Goal: Transaction & Acquisition: Obtain resource

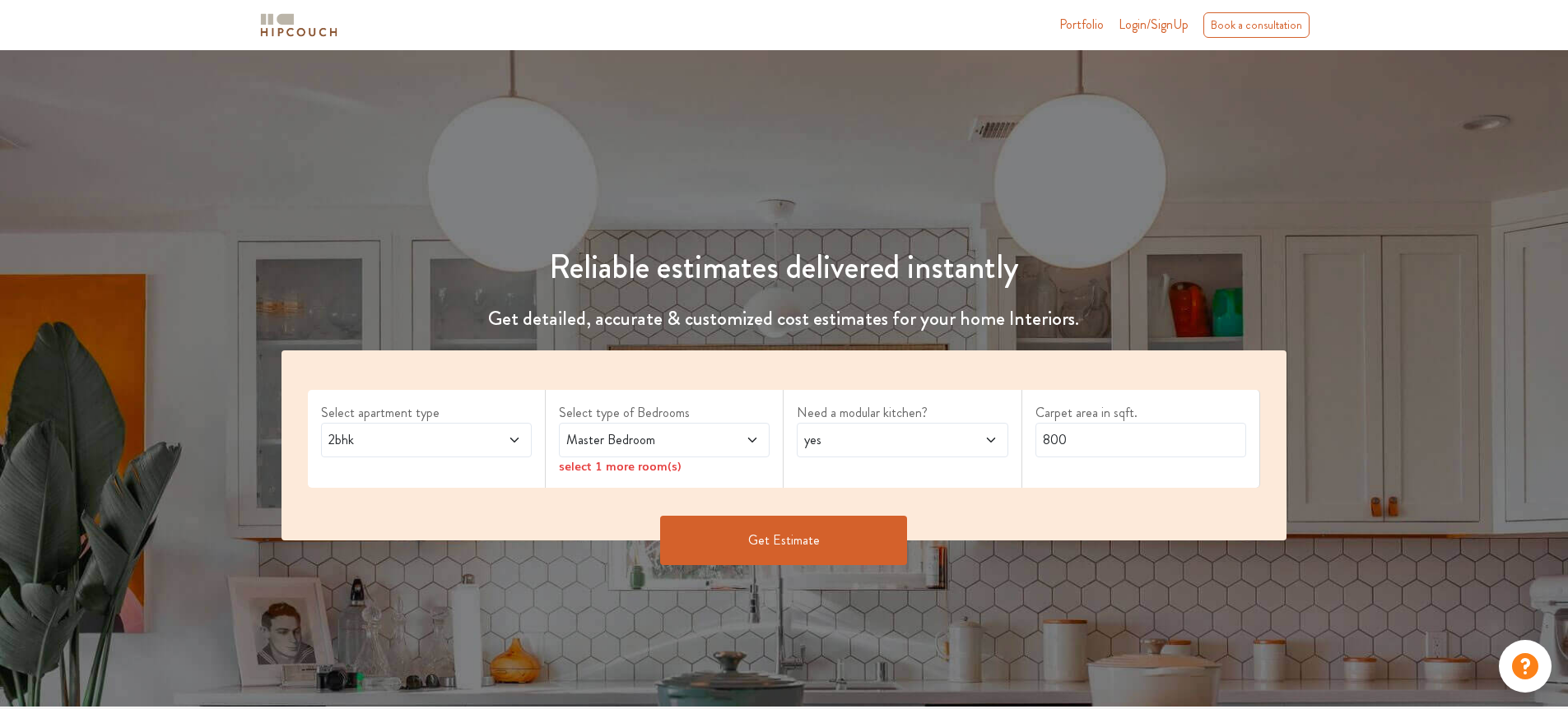
click at [625, 431] on span "Master Bedroom" at bounding box center [636, 440] width 147 height 20
click at [839, 489] on div "Select apartment type 2bhk Select type of Bedrooms Master Bedroom select 1 more…" at bounding box center [784, 446] width 1006 height 190
click at [695, 439] on span "Master Bedroom" at bounding box center [636, 440] width 147 height 20
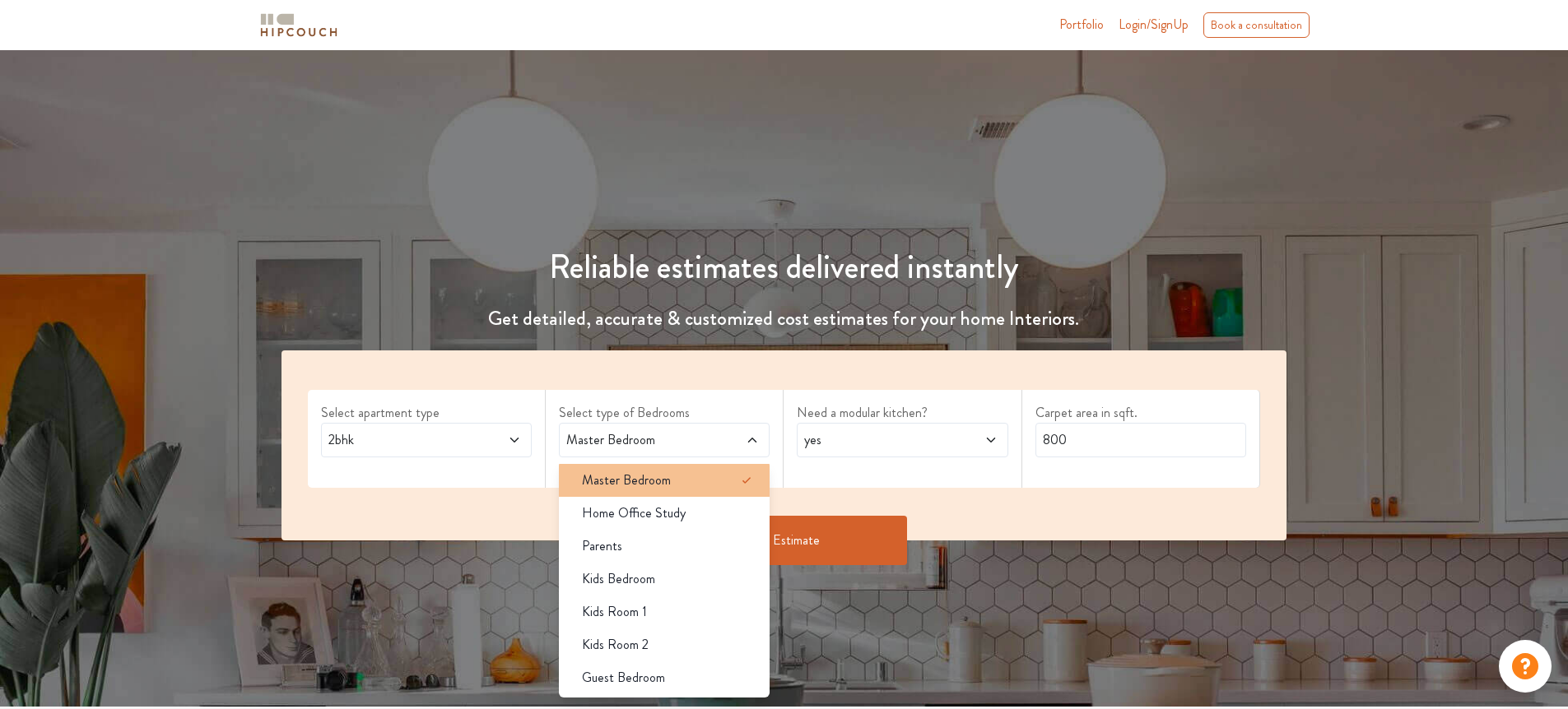
click at [665, 481] on span "Master Bedroom" at bounding box center [626, 480] width 89 height 20
click at [656, 384] on div "Select apartment type 2bhk Select type of Bedrooms Master Bedroom Master Bedroo…" at bounding box center [784, 446] width 1006 height 190
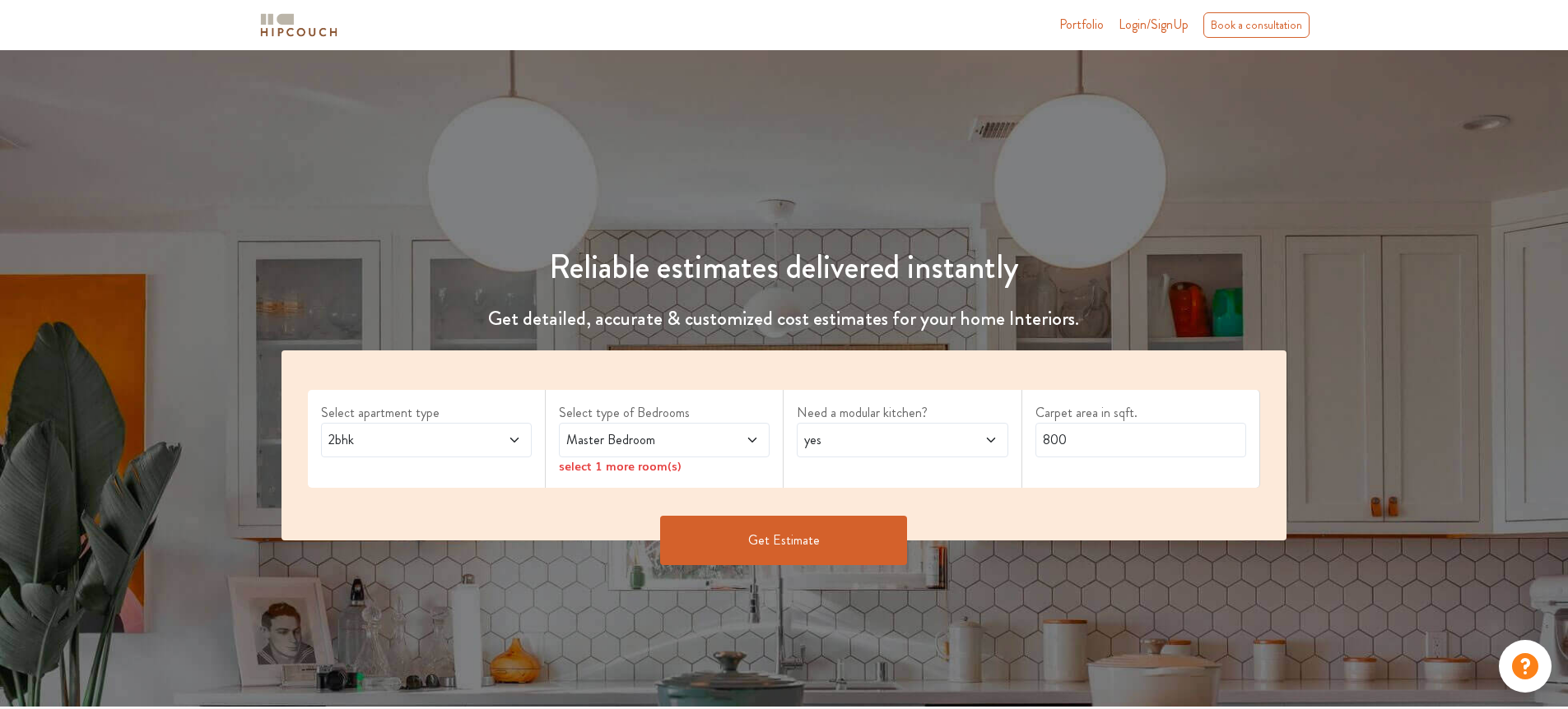
click at [719, 472] on div "select 1 more room(s)" at bounding box center [664, 466] width 211 height 17
drag, startPoint x: 1080, startPoint y: 444, endPoint x: 1022, endPoint y: 440, distance: 58.1
click at [1022, 440] on div "Carpet area in sqft. 800" at bounding box center [1141, 438] width 238 height 98
type input "1000"
click at [871, 540] on button "Get Estimate" at bounding box center [784, 541] width 247 height 49
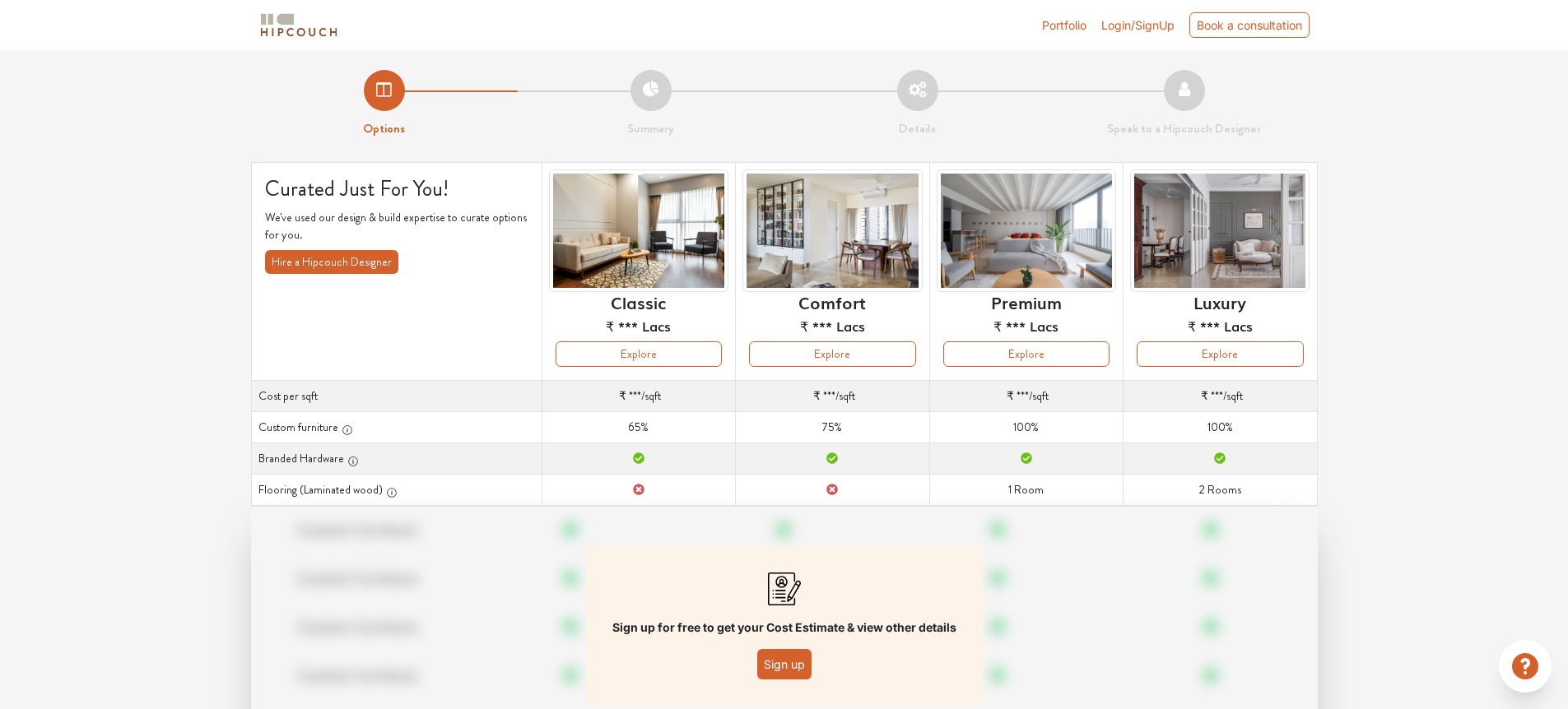
click at [793, 662] on button "Sign up" at bounding box center [784, 663] width 54 height 30
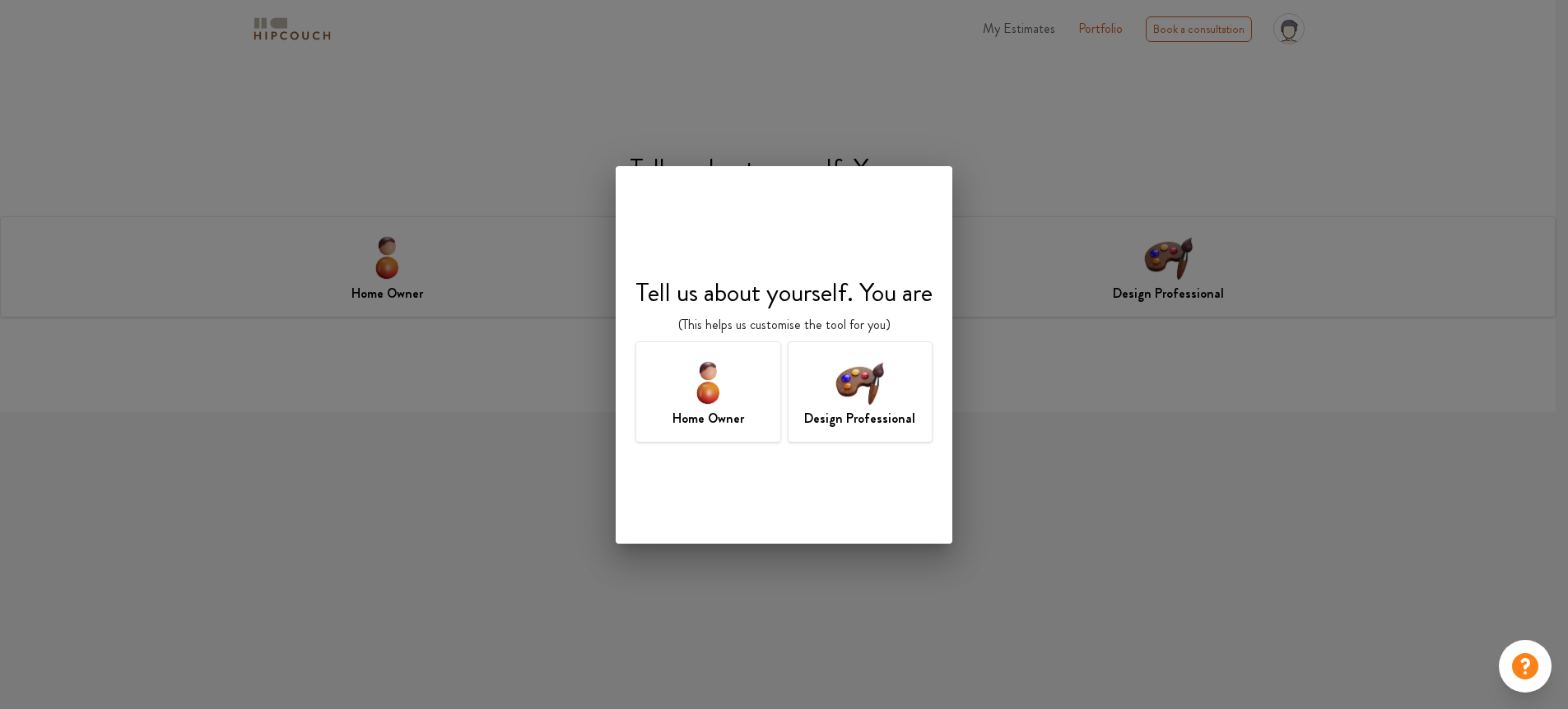
click at [858, 384] on img at bounding box center [860, 381] width 53 height 53
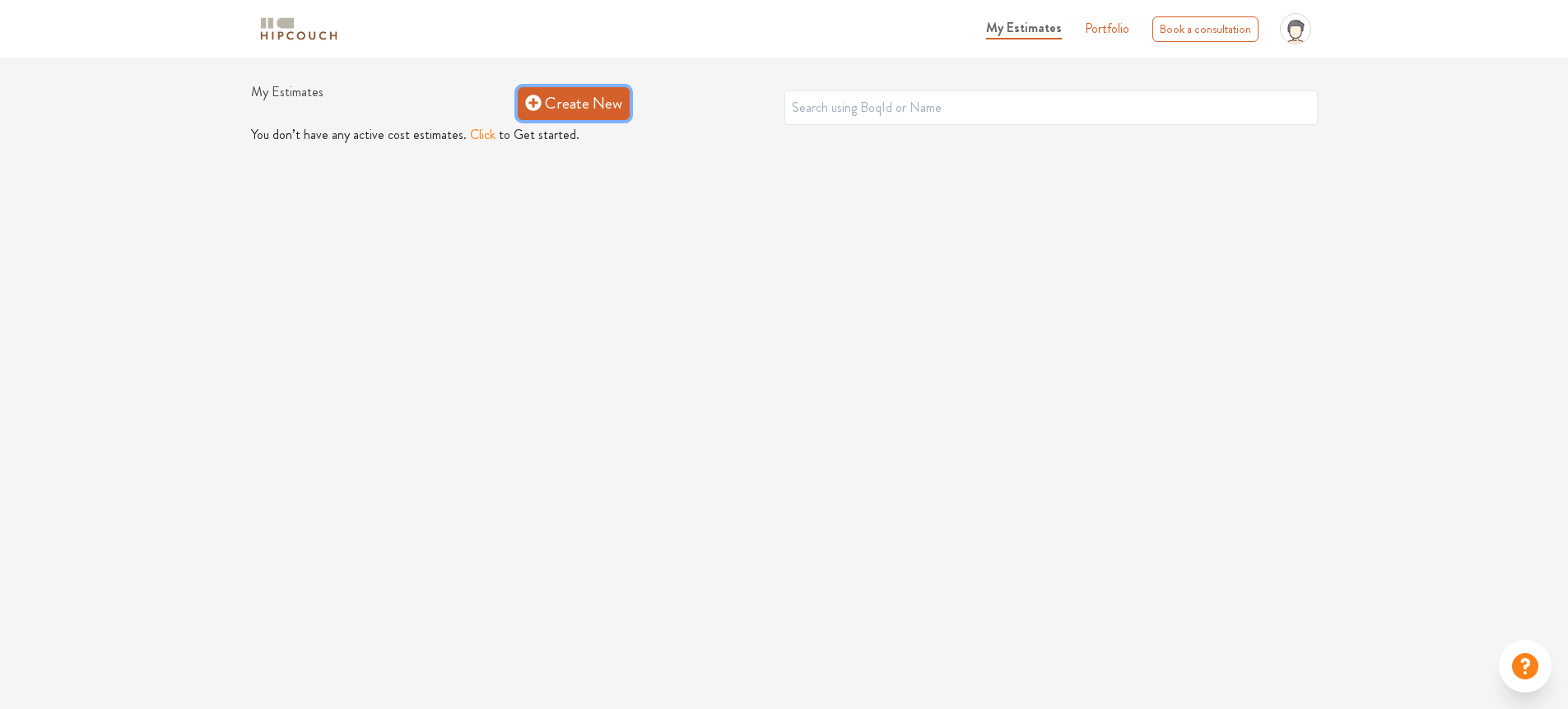
click at [542, 100] on link "Create New" at bounding box center [574, 103] width 112 height 33
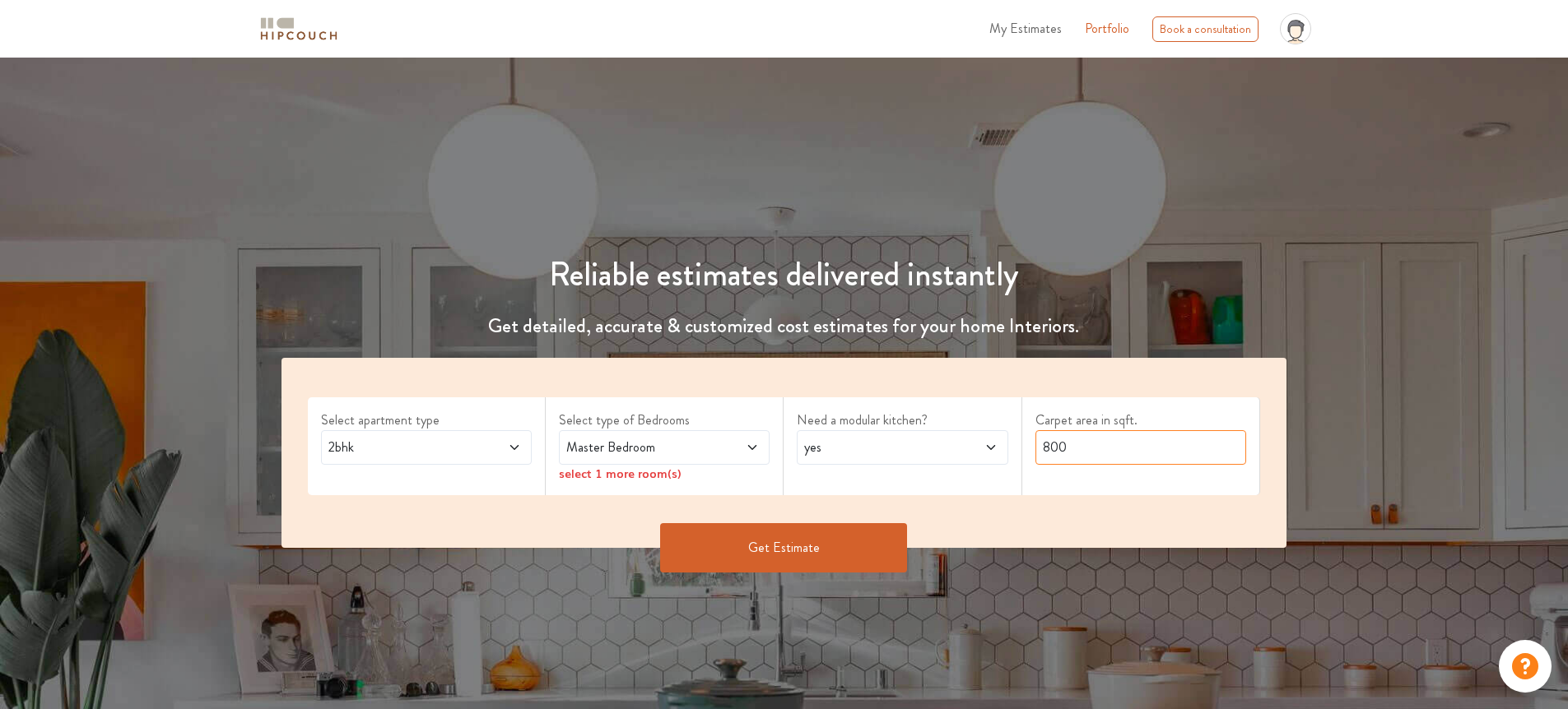
drag, startPoint x: 1157, startPoint y: 452, endPoint x: 991, endPoint y: 425, distance: 168.2
click at [991, 425] on div "Select apartment type 2bhk Select type of Bedrooms Master Bedroom select 1 more…" at bounding box center [784, 453] width 1006 height 190
type input "1000"
click at [869, 526] on button "Get Estimate" at bounding box center [784, 548] width 247 height 49
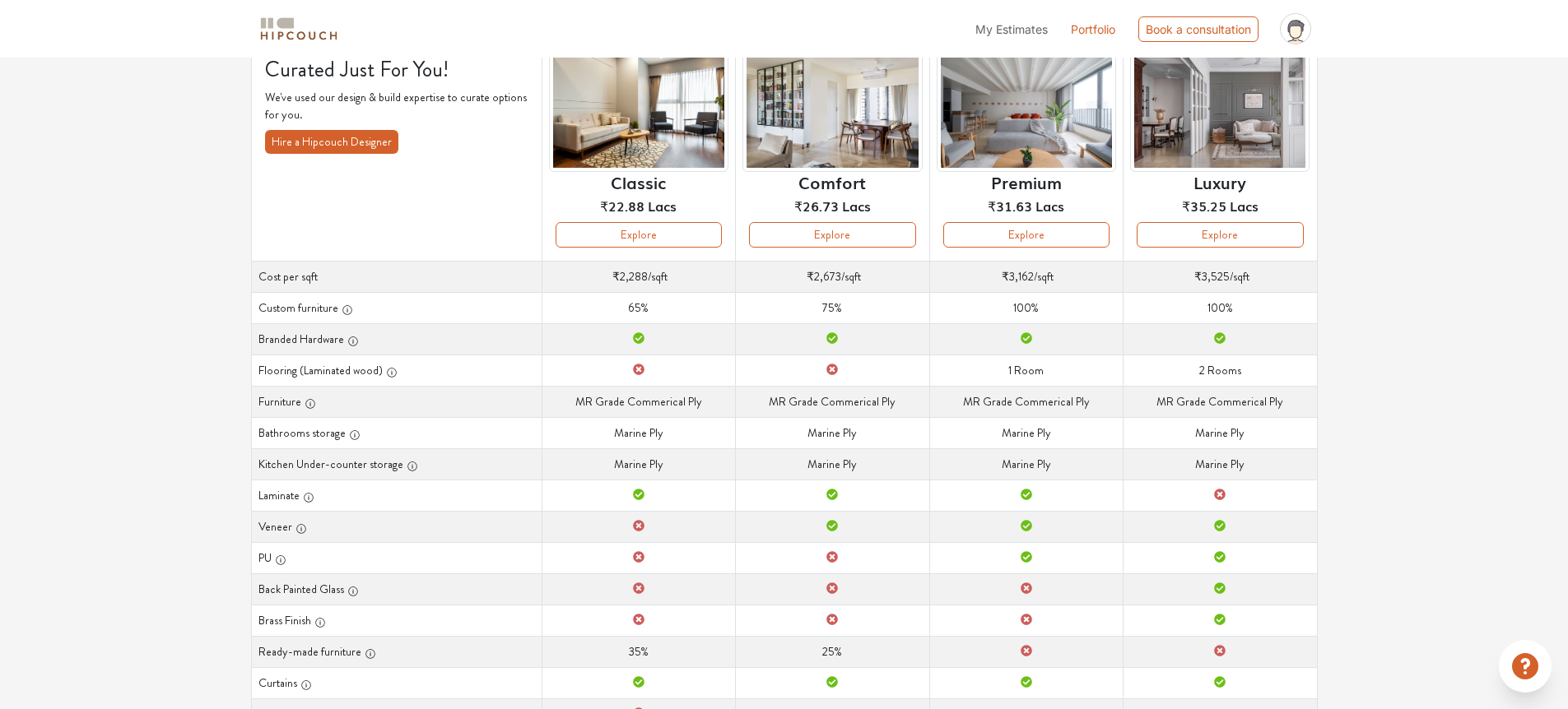
scroll to position [251, 0]
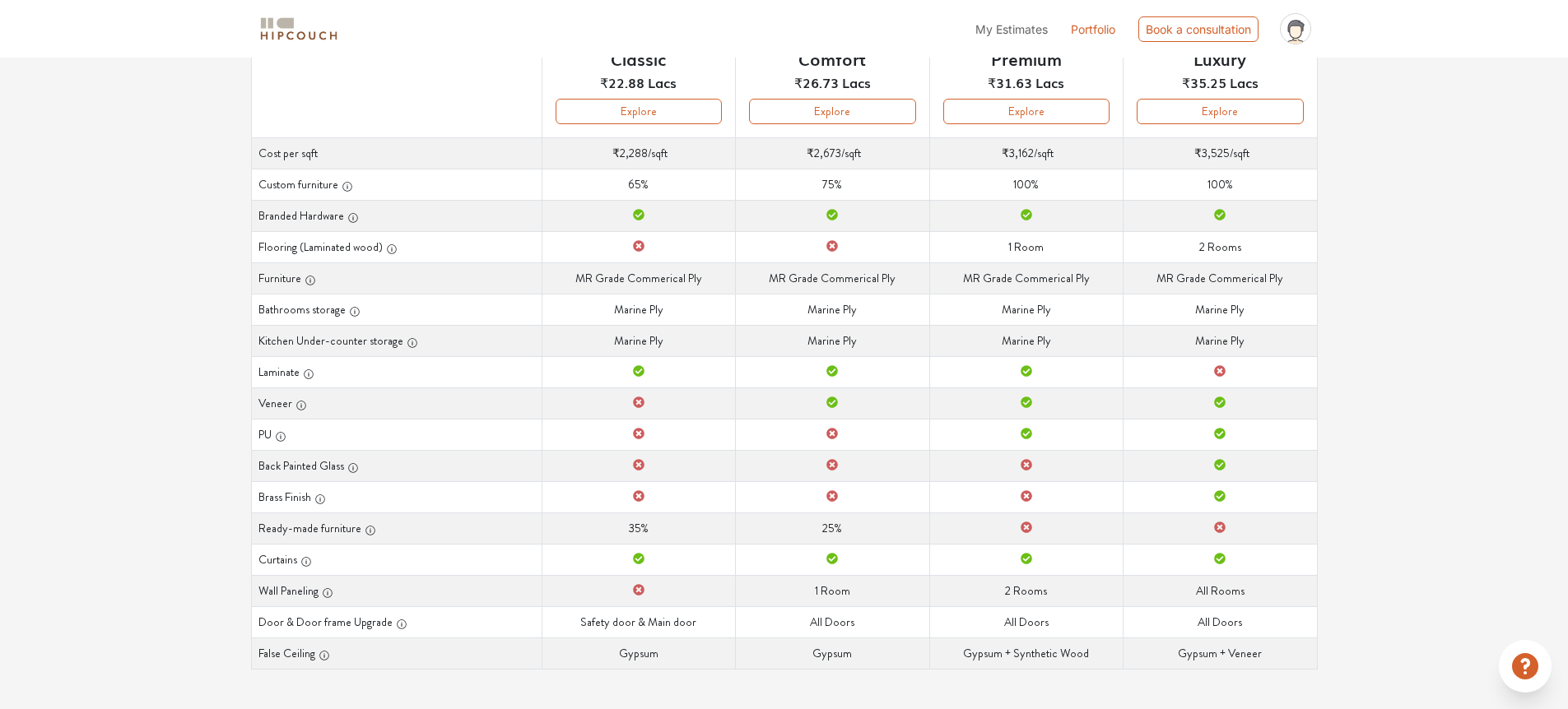
click at [650, 536] on td "Ready-made furniture 35%" at bounding box center [638, 528] width 193 height 31
click at [654, 271] on td "Furniture MR Grade Commerical Ply" at bounding box center [638, 278] width 193 height 31
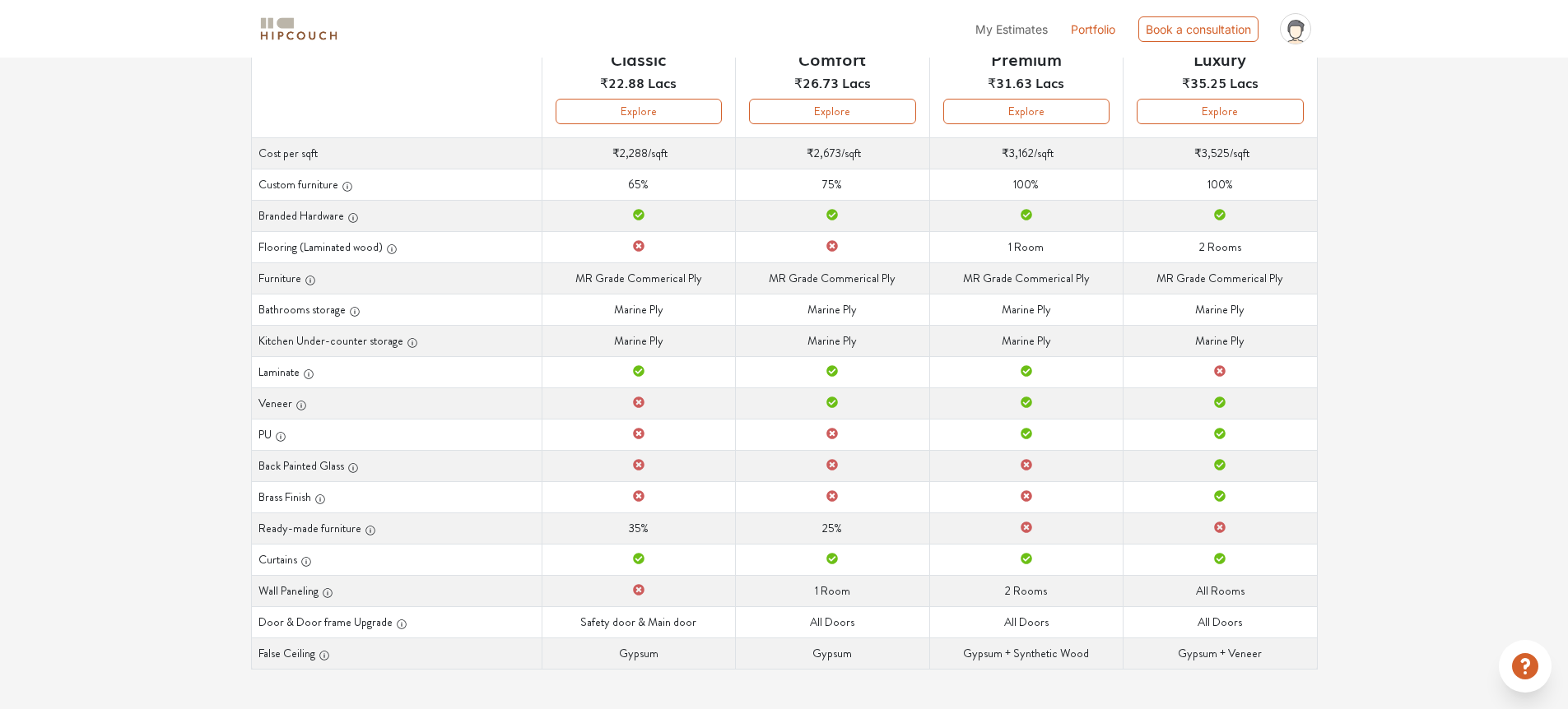
click at [952, 280] on td "Furniture MR Grade Commerical Ply" at bounding box center [1025, 278] width 193 height 31
click at [1053, 268] on td "Furniture MR Grade Commerical Ply" at bounding box center [1025, 278] width 193 height 31
click at [1172, 274] on td "Furniture MR Grade Commerical Ply" at bounding box center [1219, 278] width 193 height 31
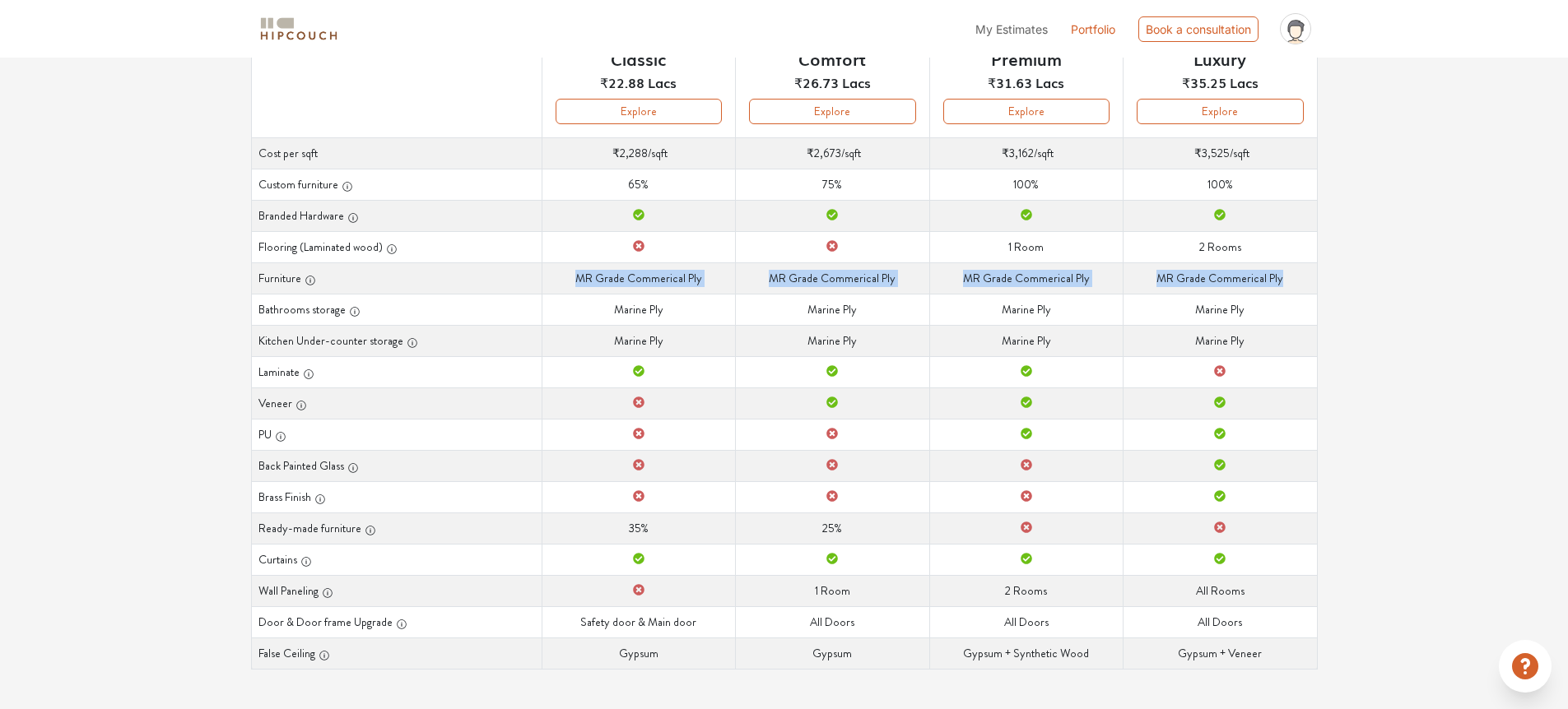
drag, startPoint x: 1287, startPoint y: 272, endPoint x: 557, endPoint y: 278, distance: 730.0
click at [557, 278] on tr "Furniture Furniture MR Grade Commerical Ply Furniture MR Grade Commerical Ply F…" at bounding box center [784, 278] width 1065 height 31
click at [302, 35] on img at bounding box center [298, 28] width 82 height 28
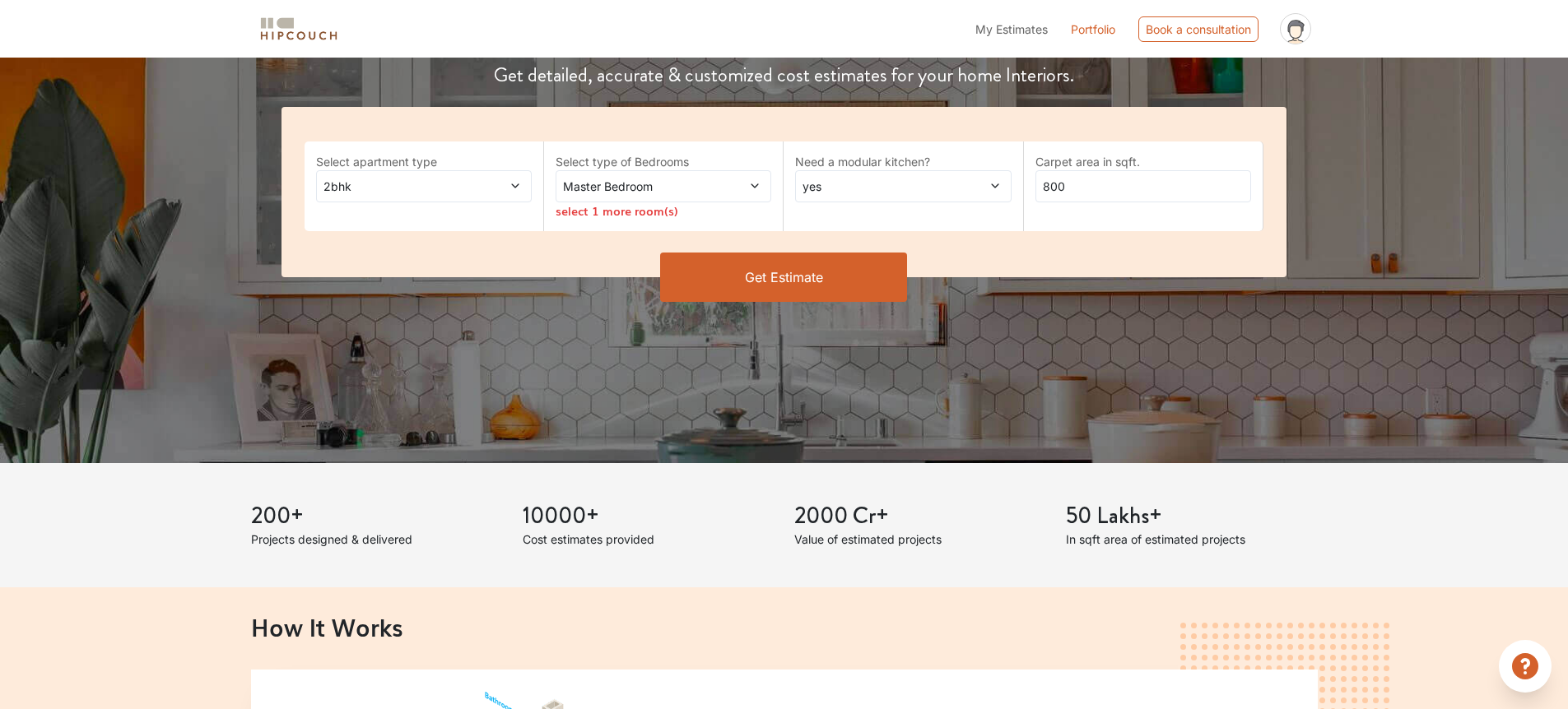
click at [684, 178] on span "Master Bedroom" at bounding box center [634, 186] width 151 height 17
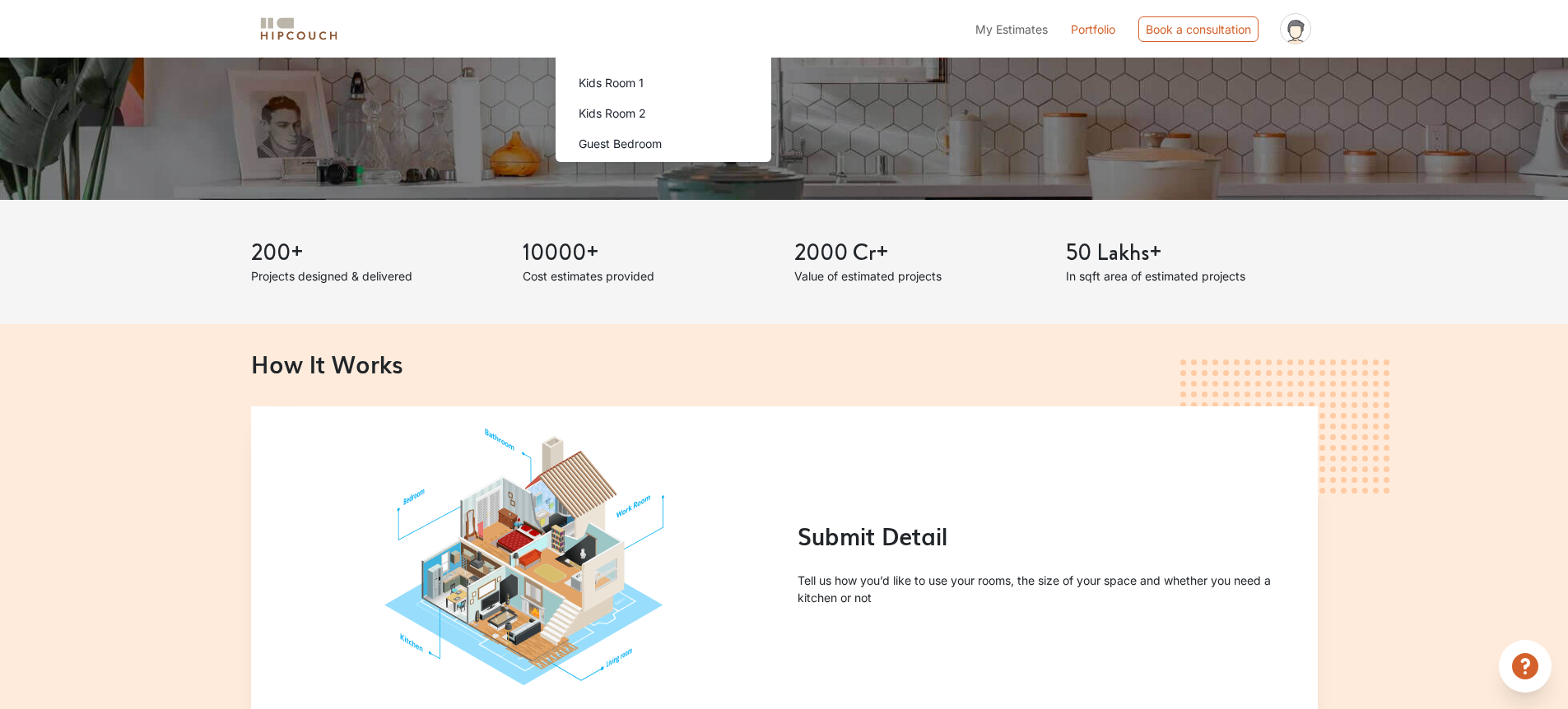
scroll to position [28, 0]
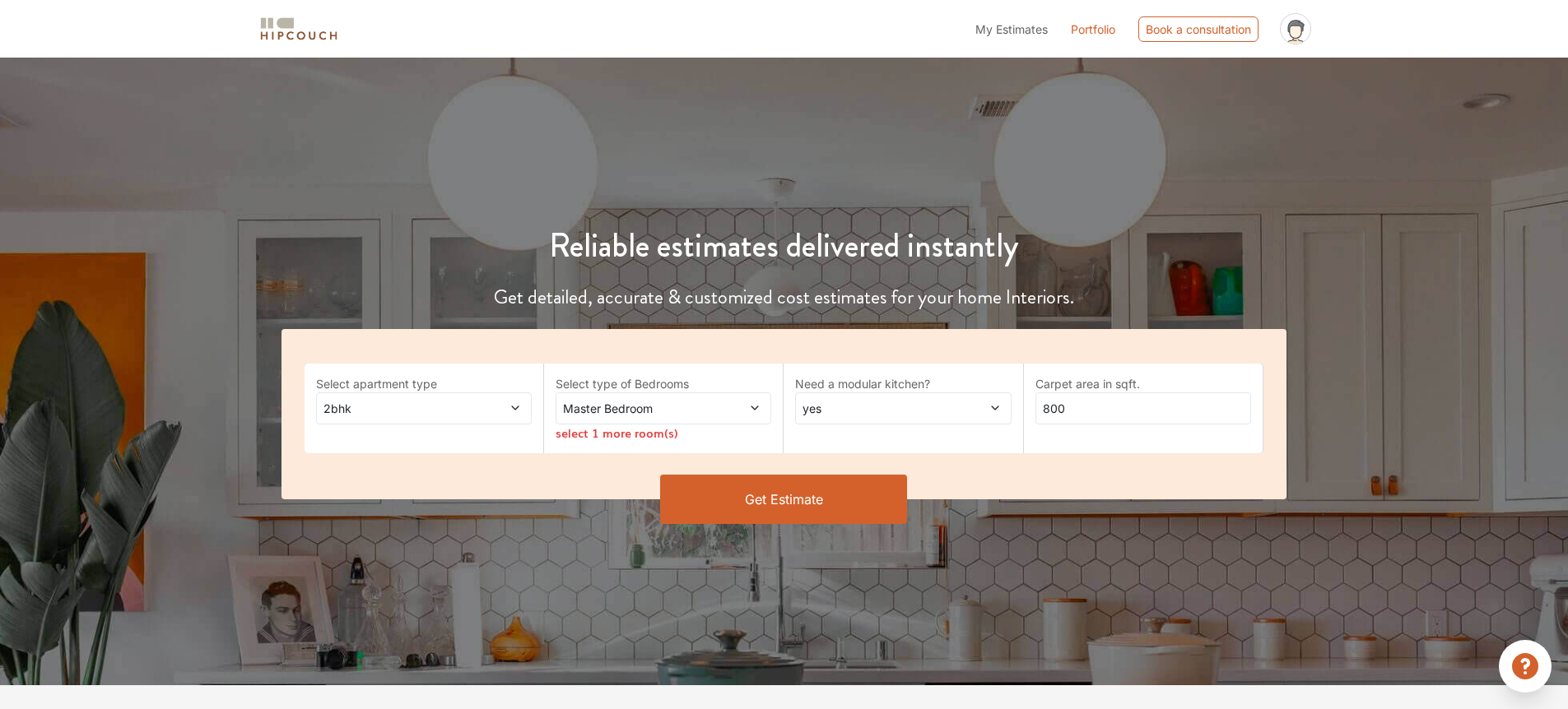
click at [542, 434] on div "Select apartment type 2bhk" at bounding box center [425, 408] width 240 height 90
click at [578, 410] on span "Master Bedroom" at bounding box center [634, 408] width 151 height 17
click at [519, 445] on div "Select apartment type 2bhk" at bounding box center [425, 408] width 240 height 90
click at [497, 417] on div "2bhk" at bounding box center [424, 408] width 216 height 32
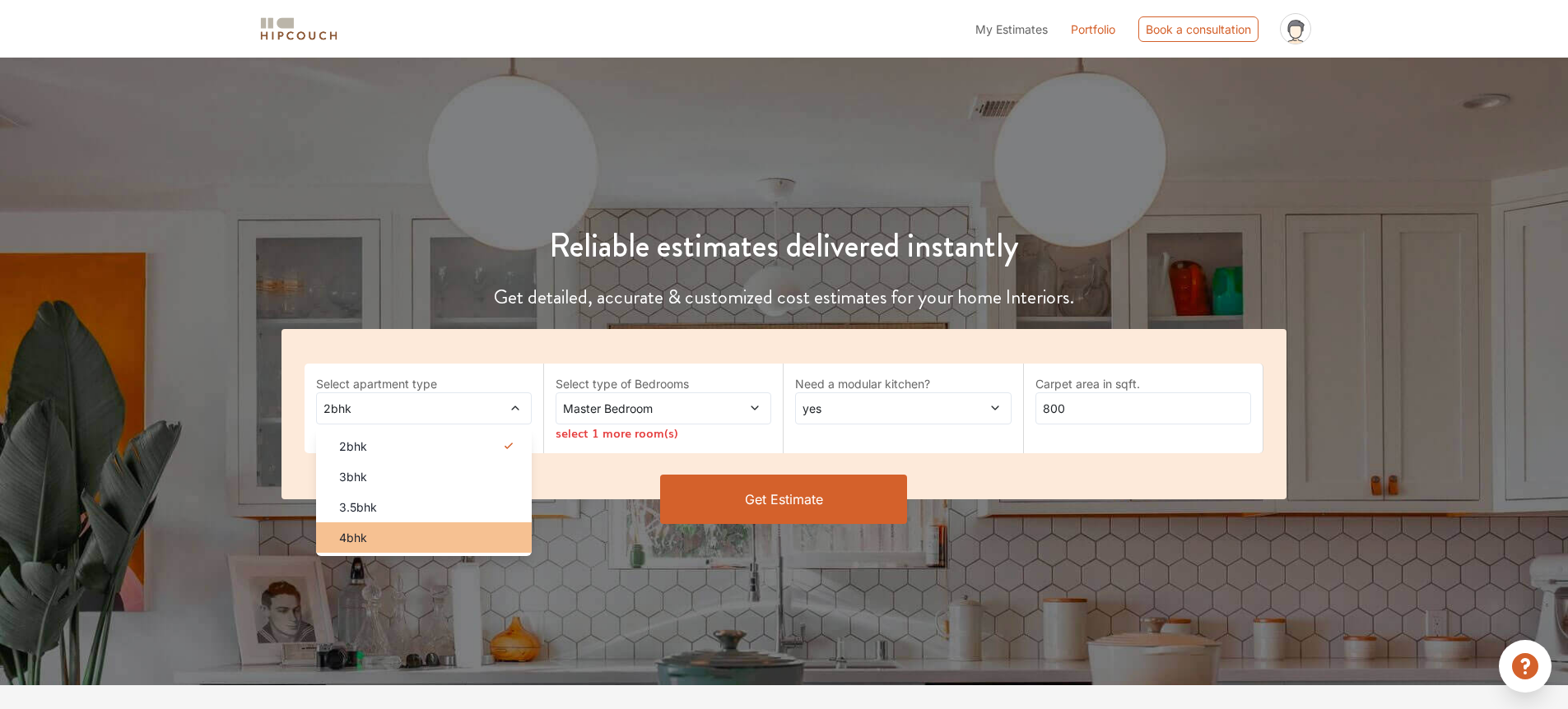
click at [416, 539] on div "4bhk" at bounding box center [428, 537] width 206 height 17
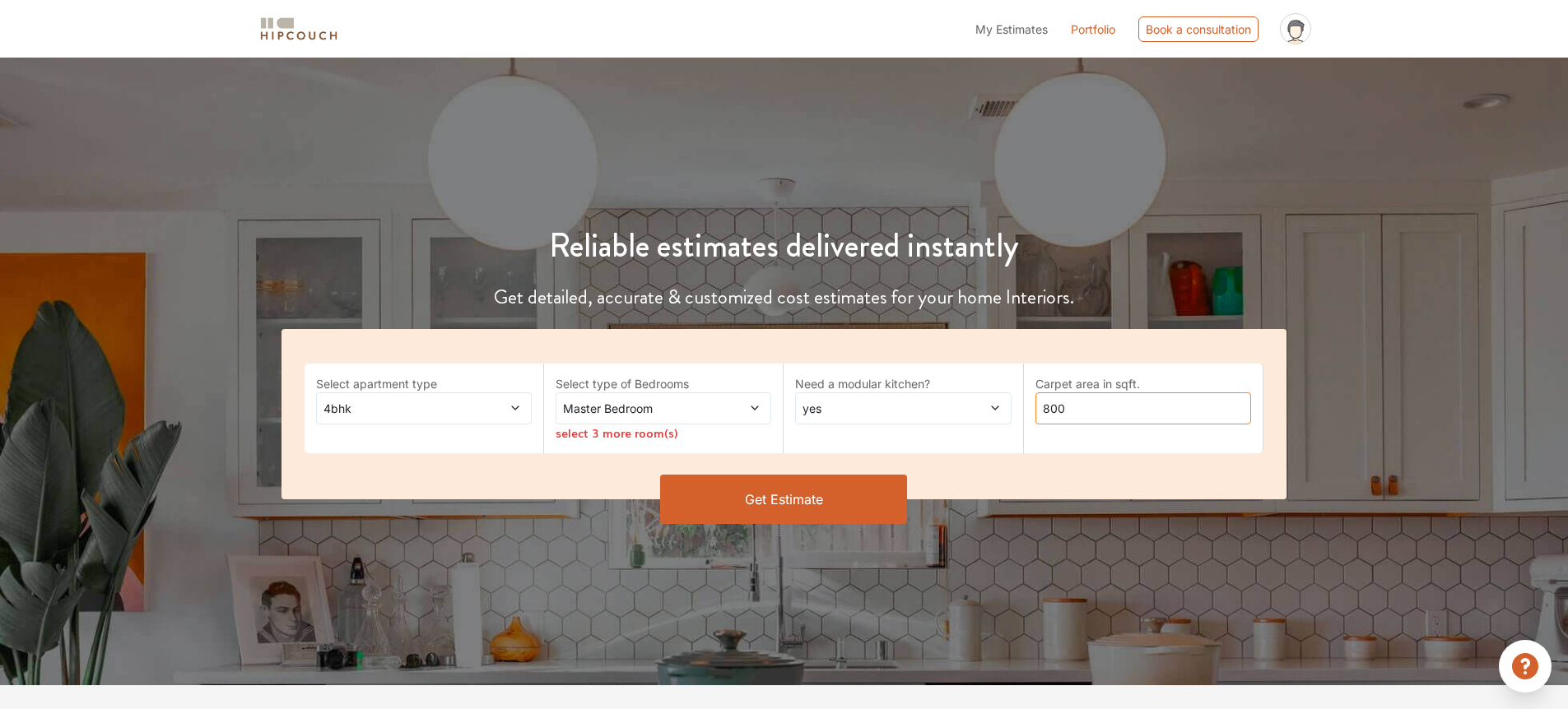
click at [1087, 402] on input "800" at bounding box center [1143, 408] width 216 height 32
drag, startPoint x: 1088, startPoint y: 403, endPoint x: 1017, endPoint y: 416, distance: 72.2
click at [1036, 410] on input "5000" at bounding box center [1143, 408] width 216 height 32
type input "4"
type input "3400"
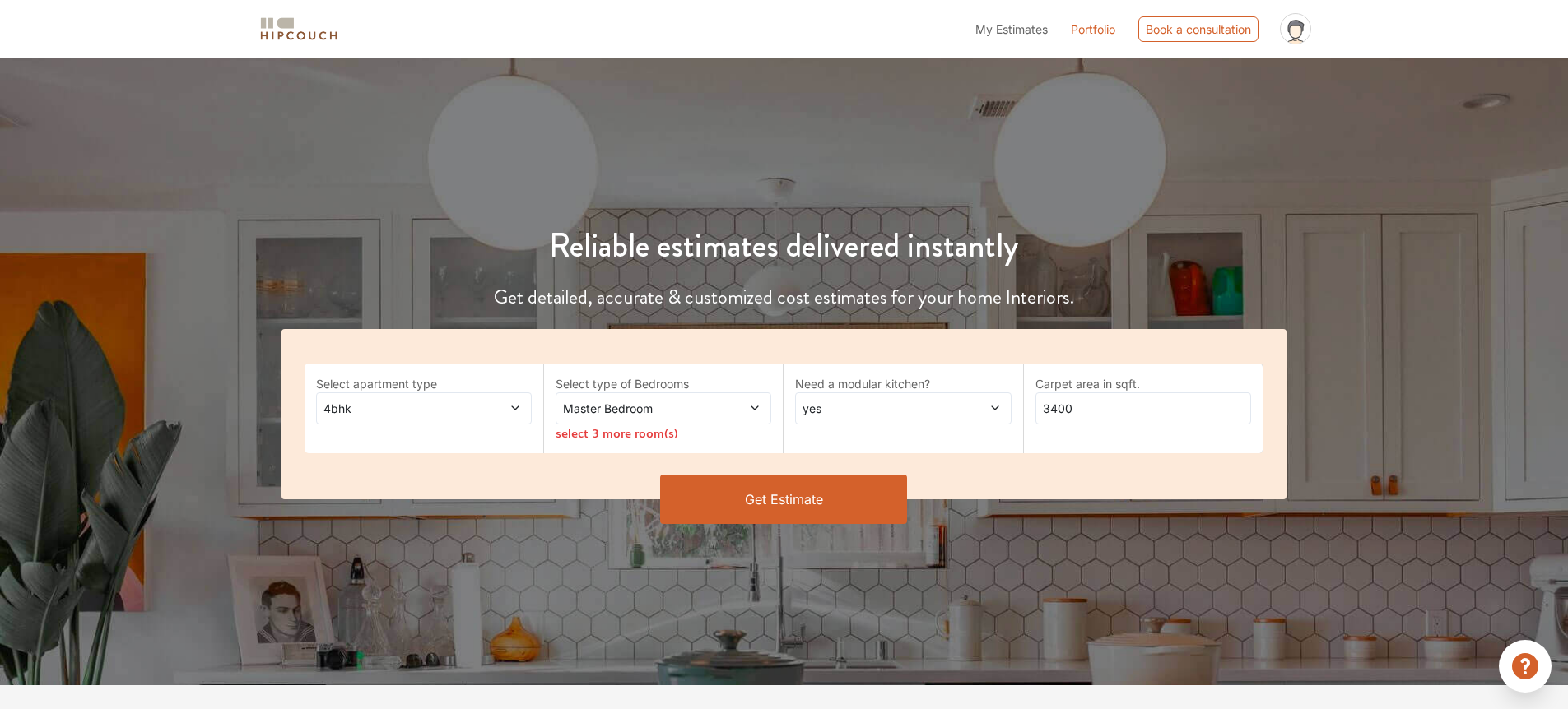
click at [764, 508] on button "Get Estimate" at bounding box center [784, 500] width 247 height 49
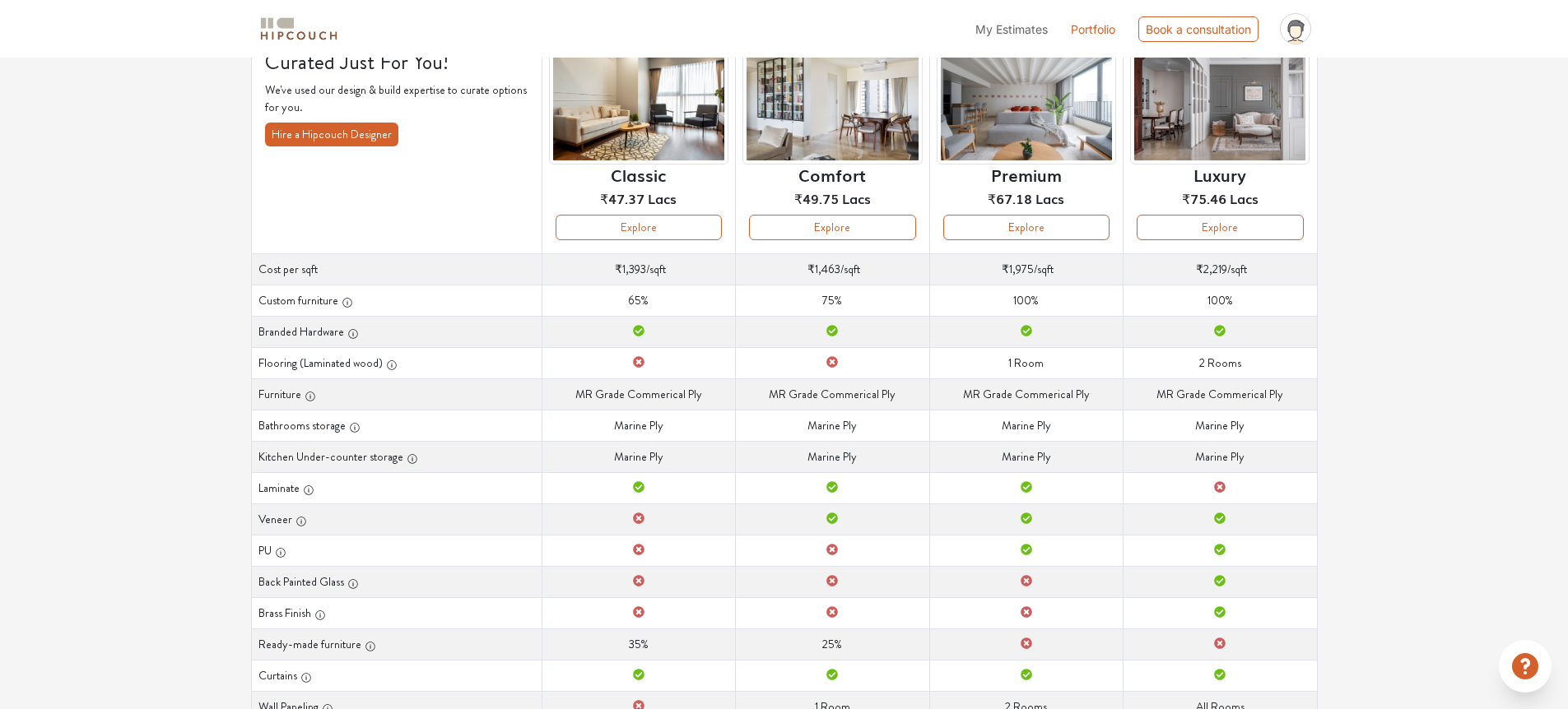
scroll to position [131, 0]
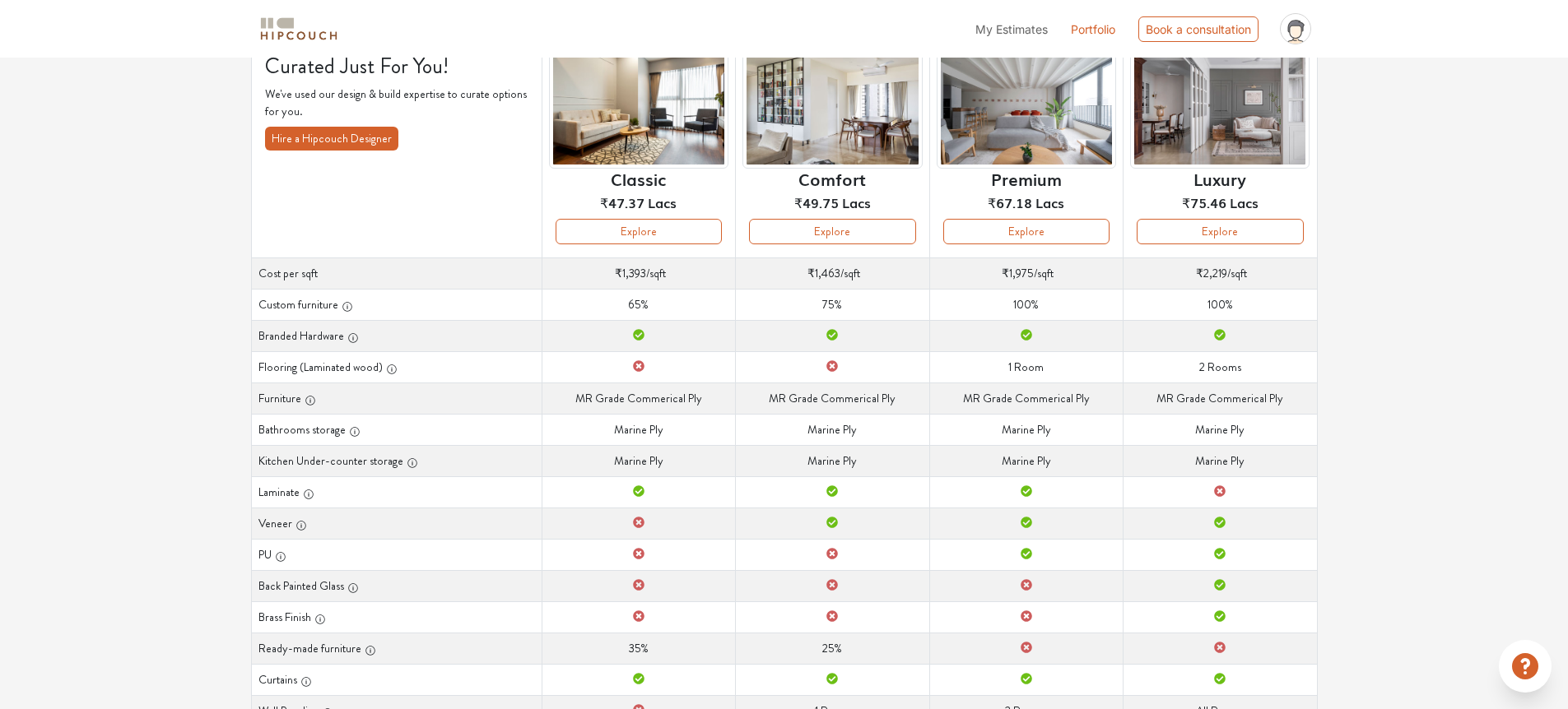
click at [326, 371] on th "Flooring (Laminated wood)" at bounding box center [395, 367] width 290 height 31
click at [1210, 363] on td "Flooring (Laminated wood) 2 Rooms" at bounding box center [1219, 367] width 193 height 31
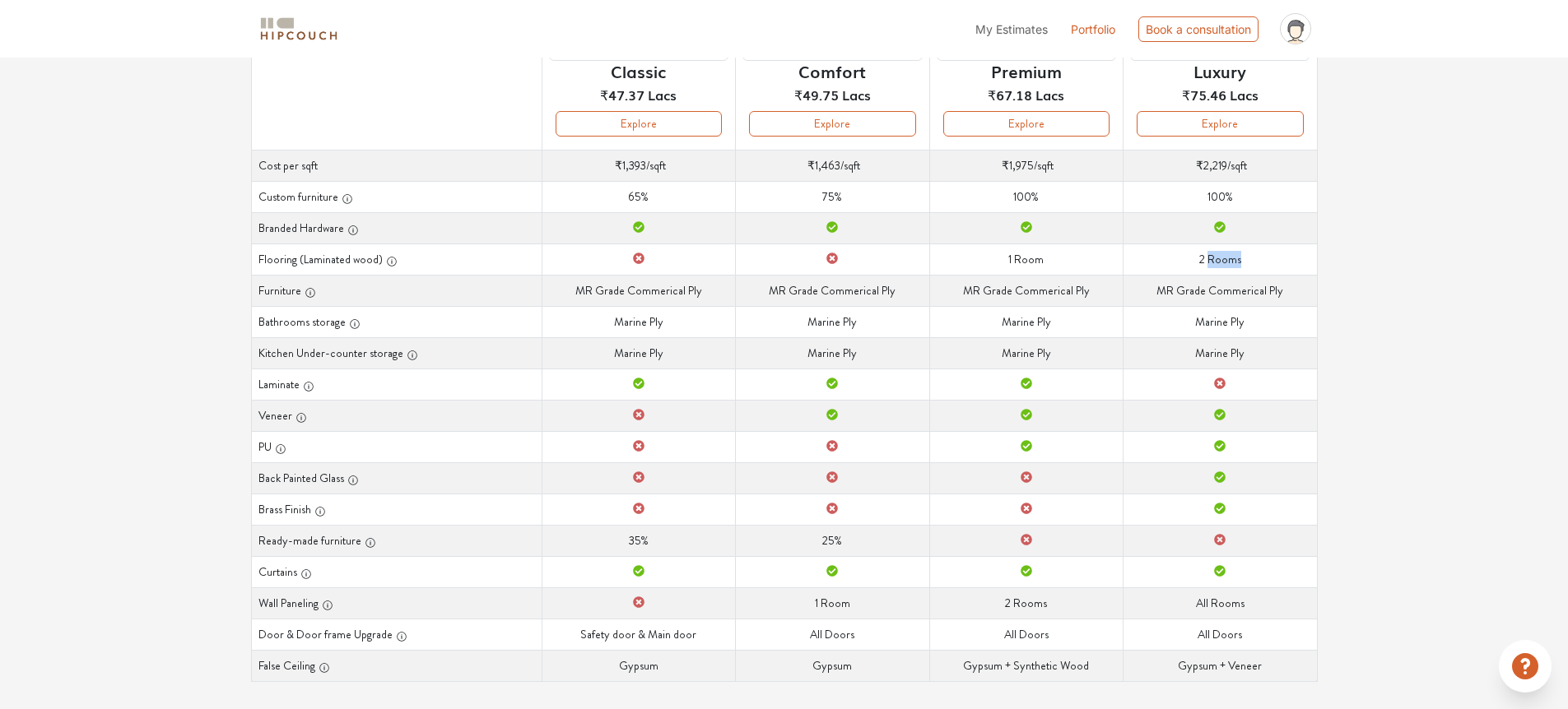
scroll to position [251, 0]
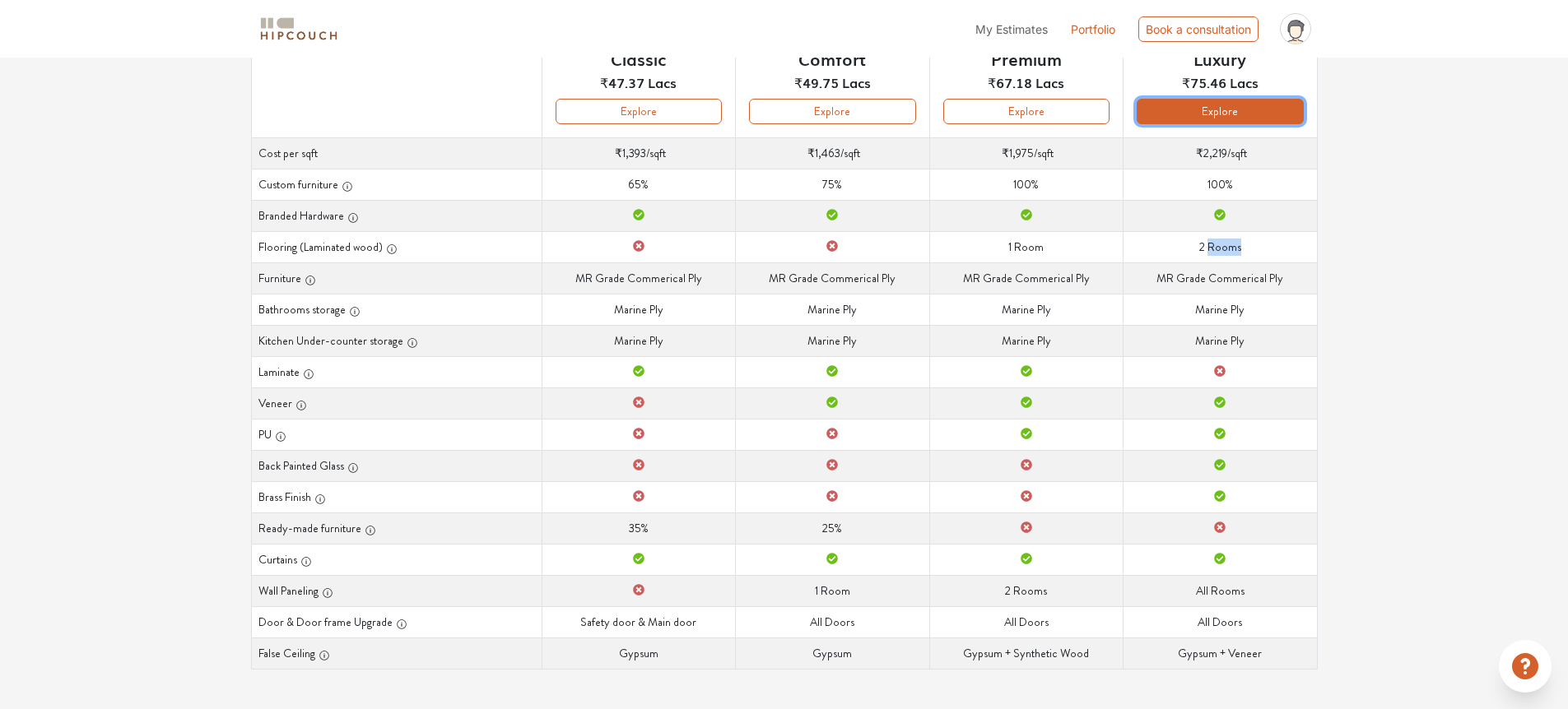
click at [1170, 115] on button "Explore" at bounding box center [1220, 112] width 167 height 26
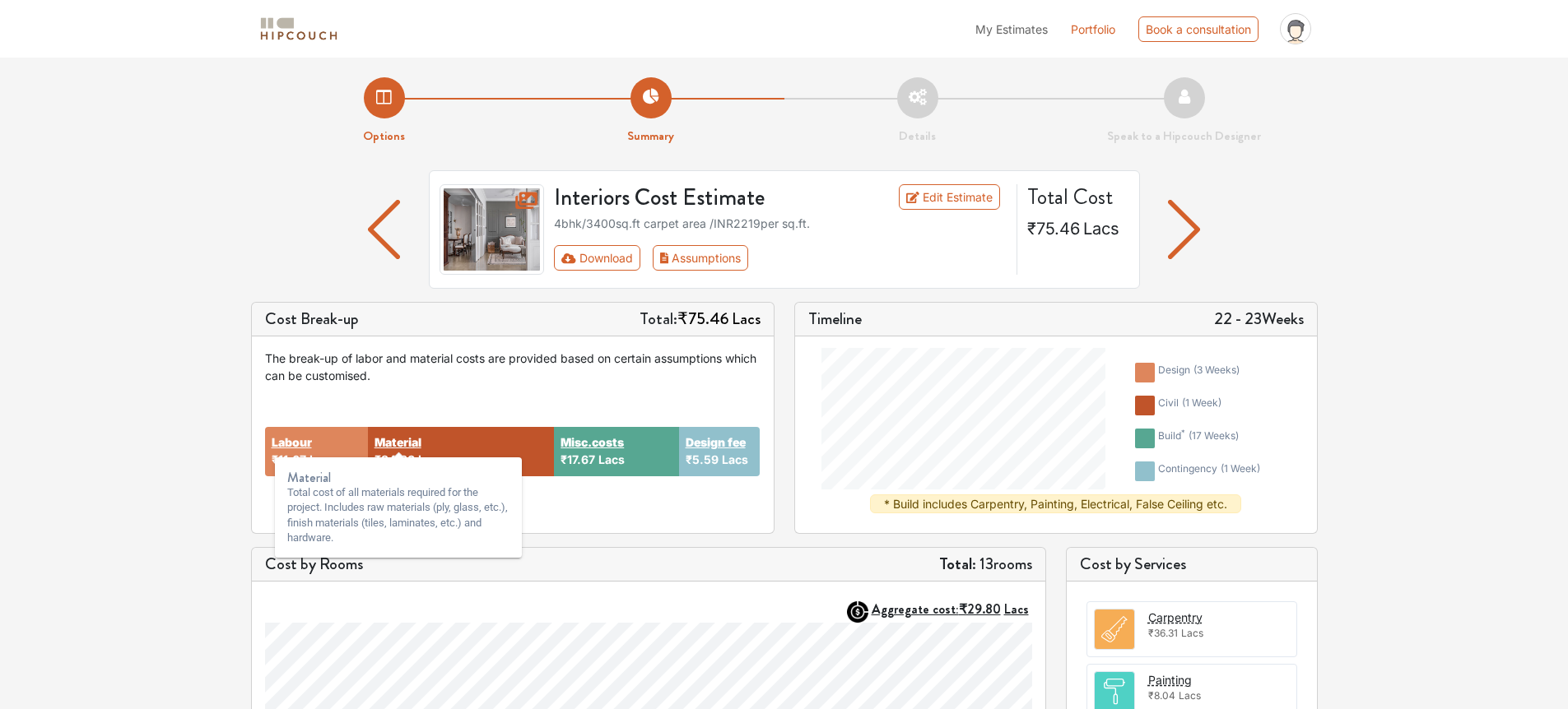
click at [392, 446] on strong "Material" at bounding box center [397, 442] width 47 height 17
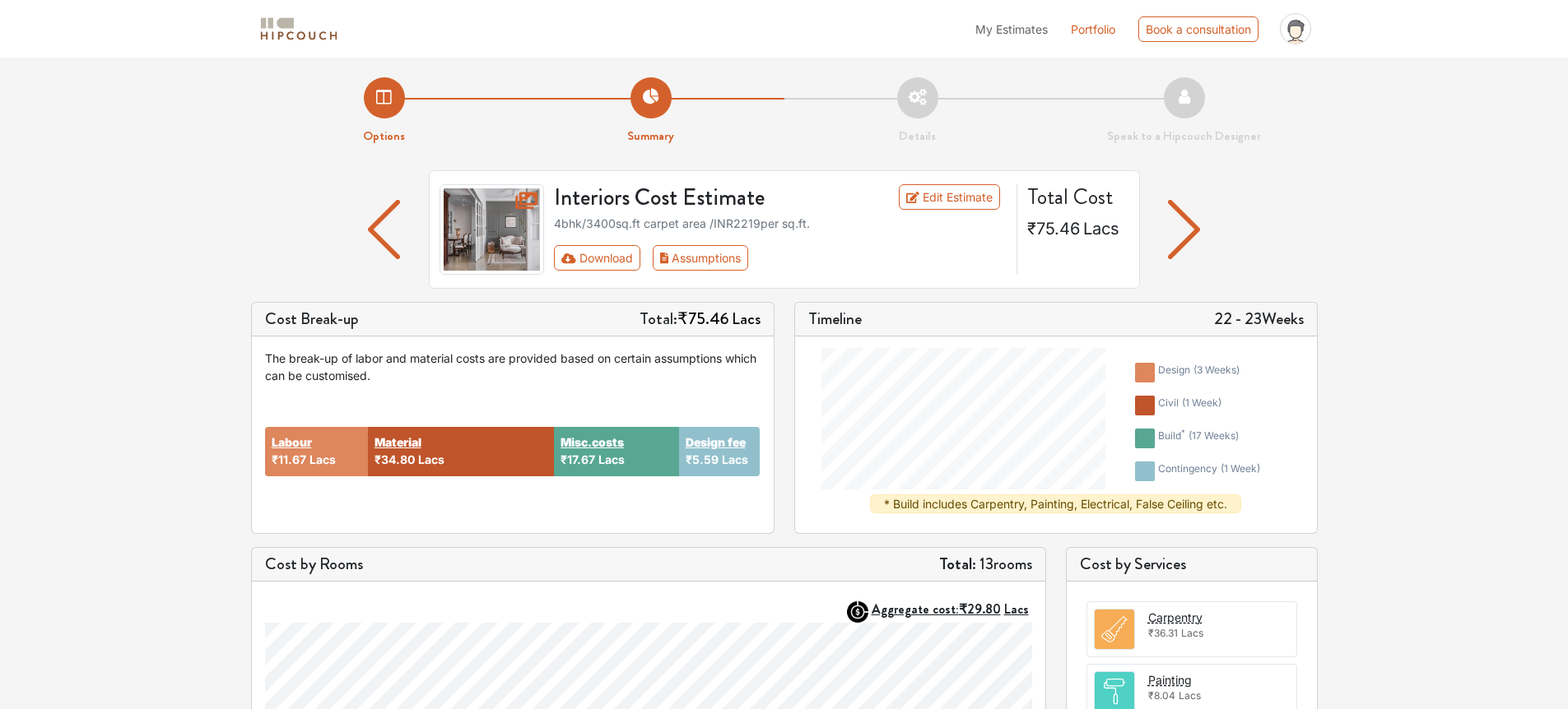
click at [1173, 212] on img "button" at bounding box center [1184, 229] width 32 height 59
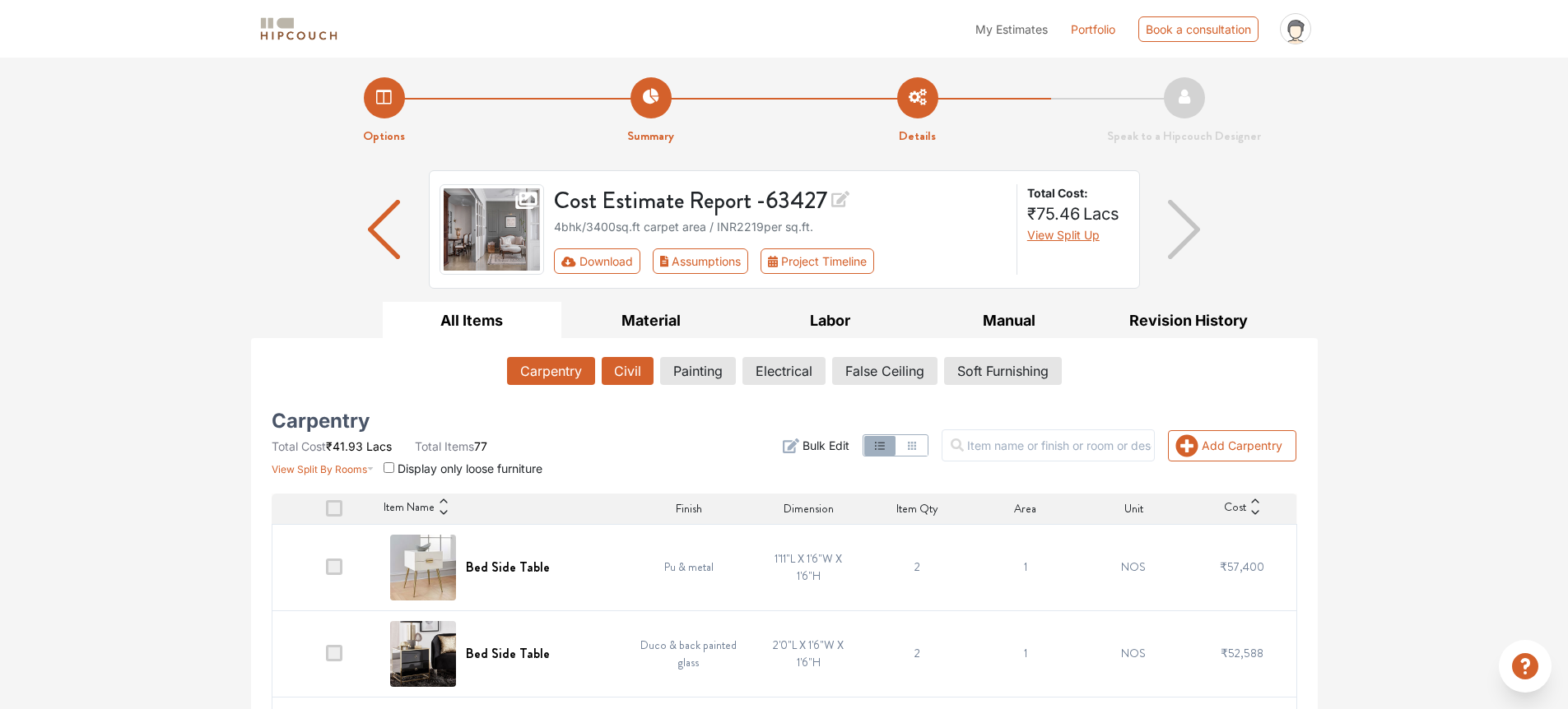
click at [617, 371] on button "Civil" at bounding box center [627, 371] width 52 height 28
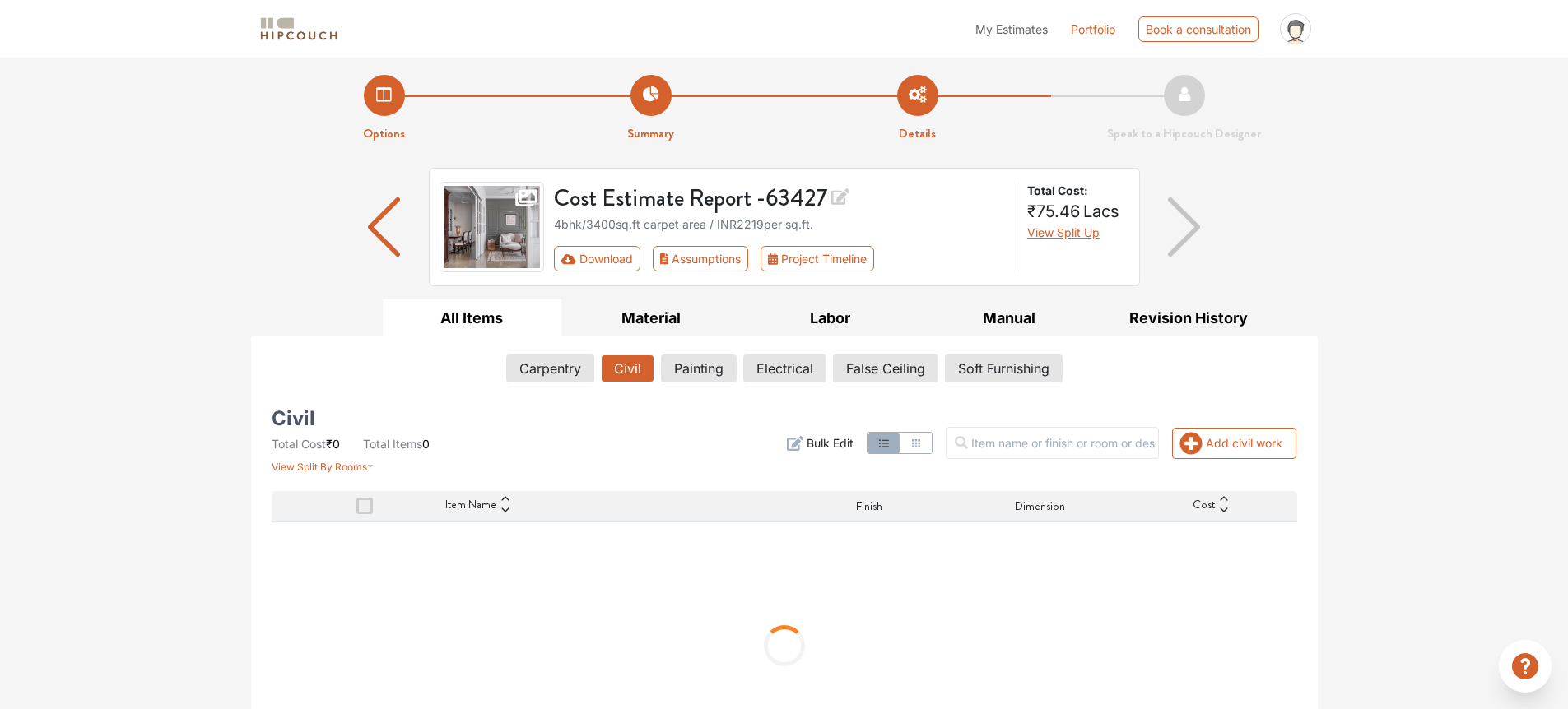
scroll to position [4, 0]
click at [857, 381] on div "Carpentry Civil Painting Electrical False Ceiling Soft Furnishing" at bounding box center [784, 371] width 1025 height 35
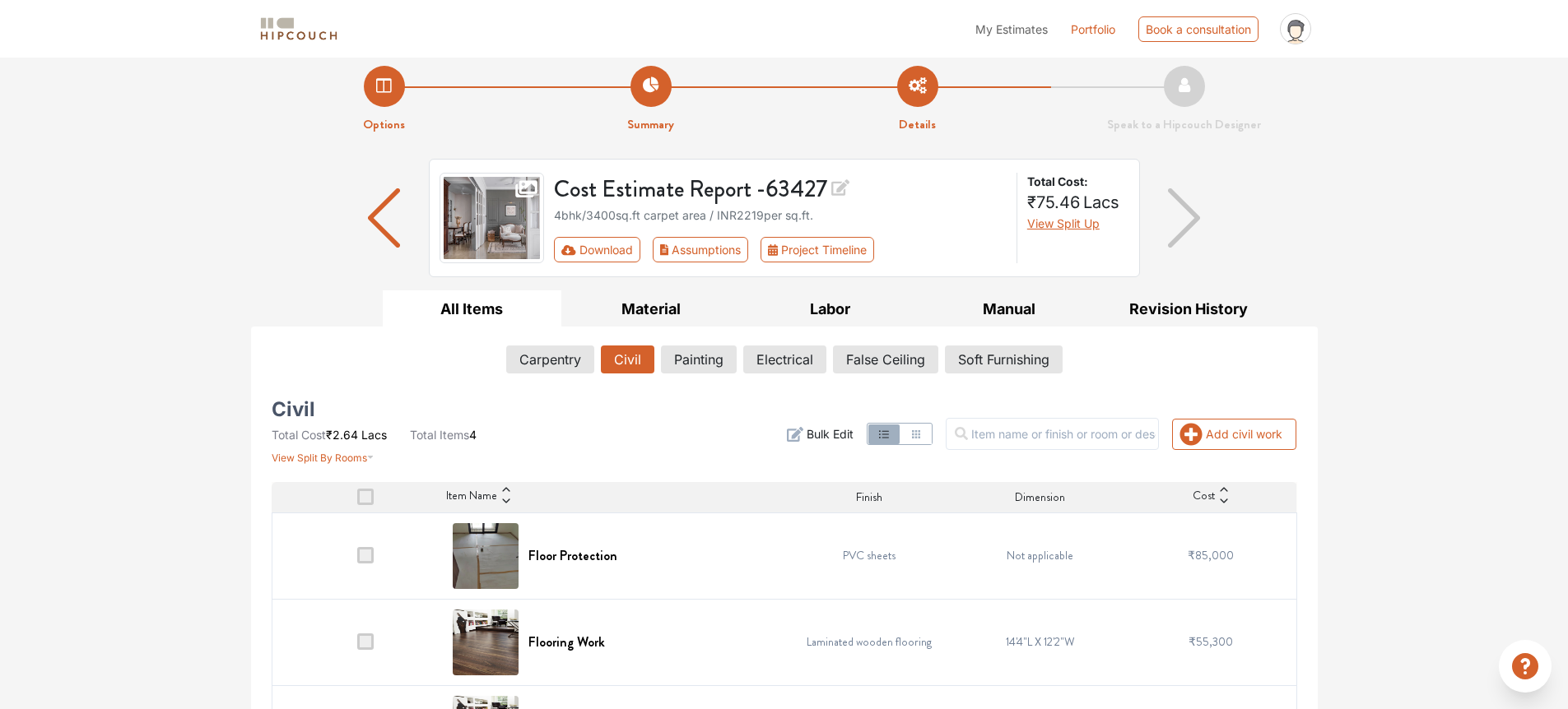
scroll to position [0, 0]
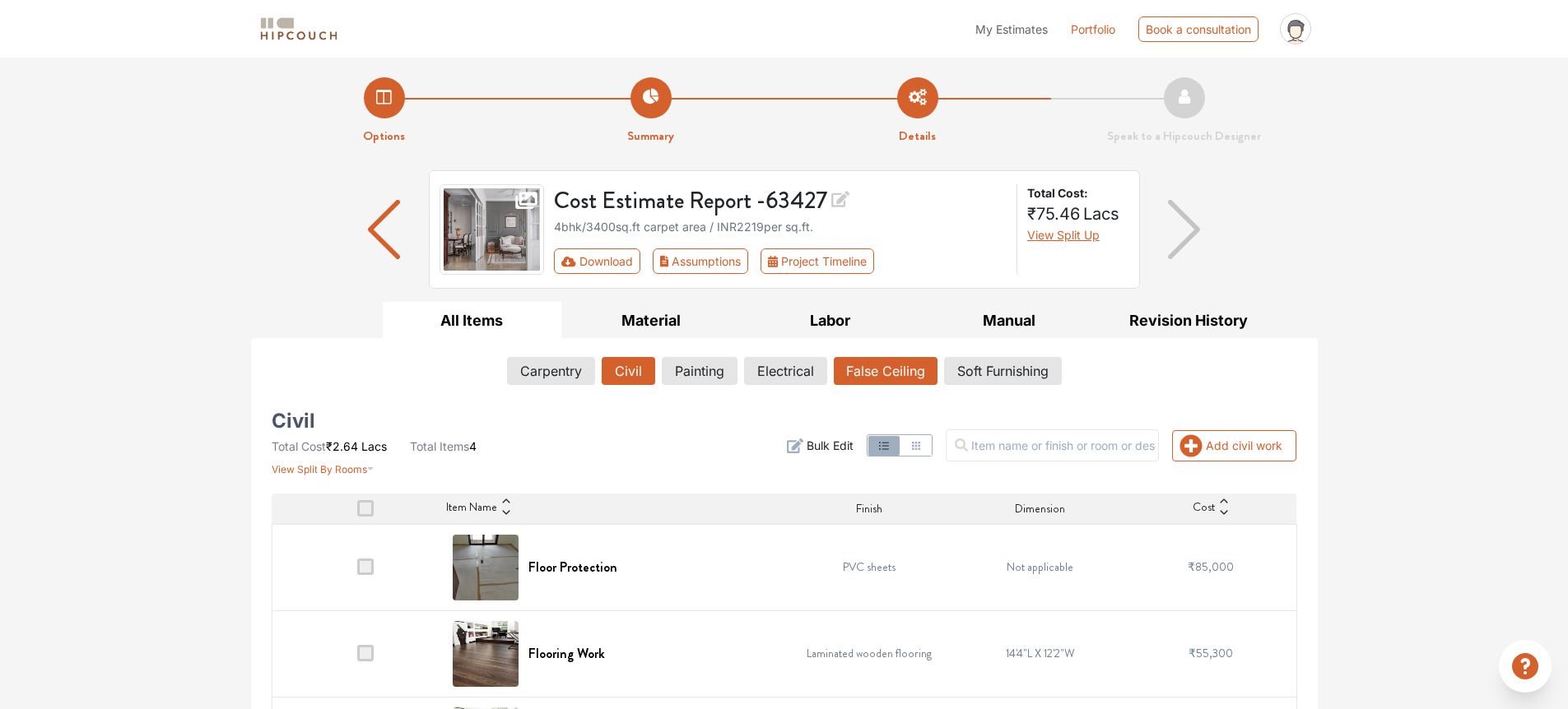
click at [903, 368] on button "False Ceiling" at bounding box center [885, 371] width 103 height 28
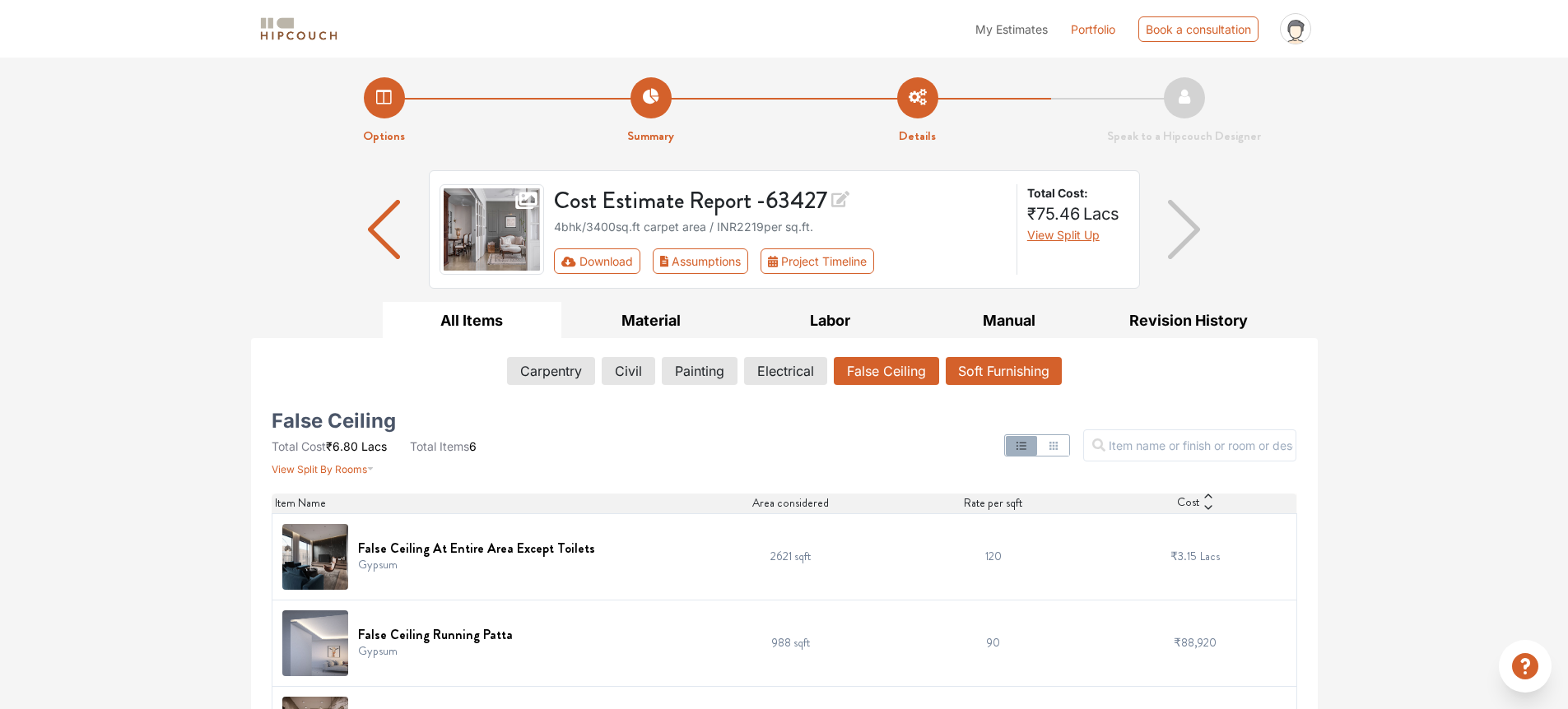
click at [1022, 371] on button "Soft Furnishing" at bounding box center [1003, 371] width 116 height 28
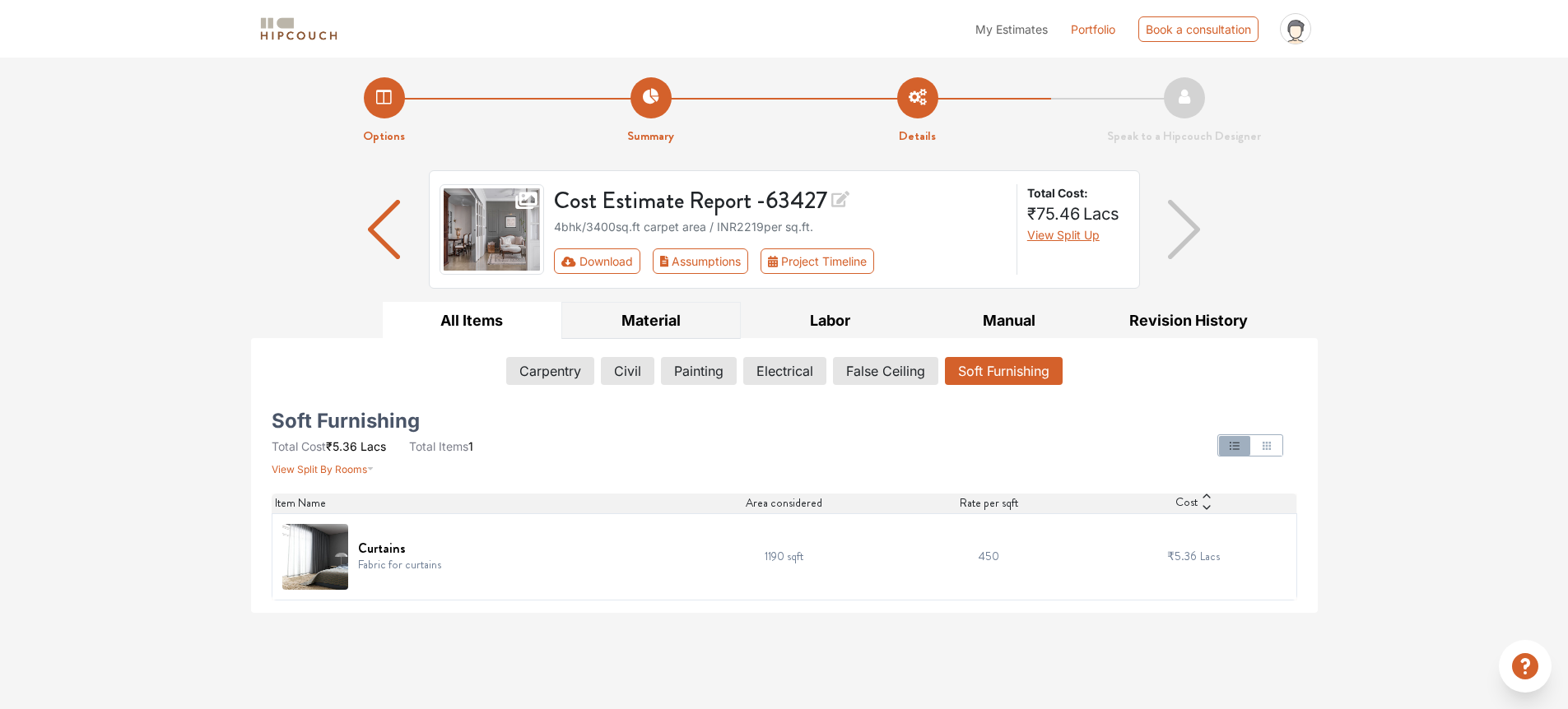
click at [672, 329] on button "Material" at bounding box center [651, 320] width 179 height 37
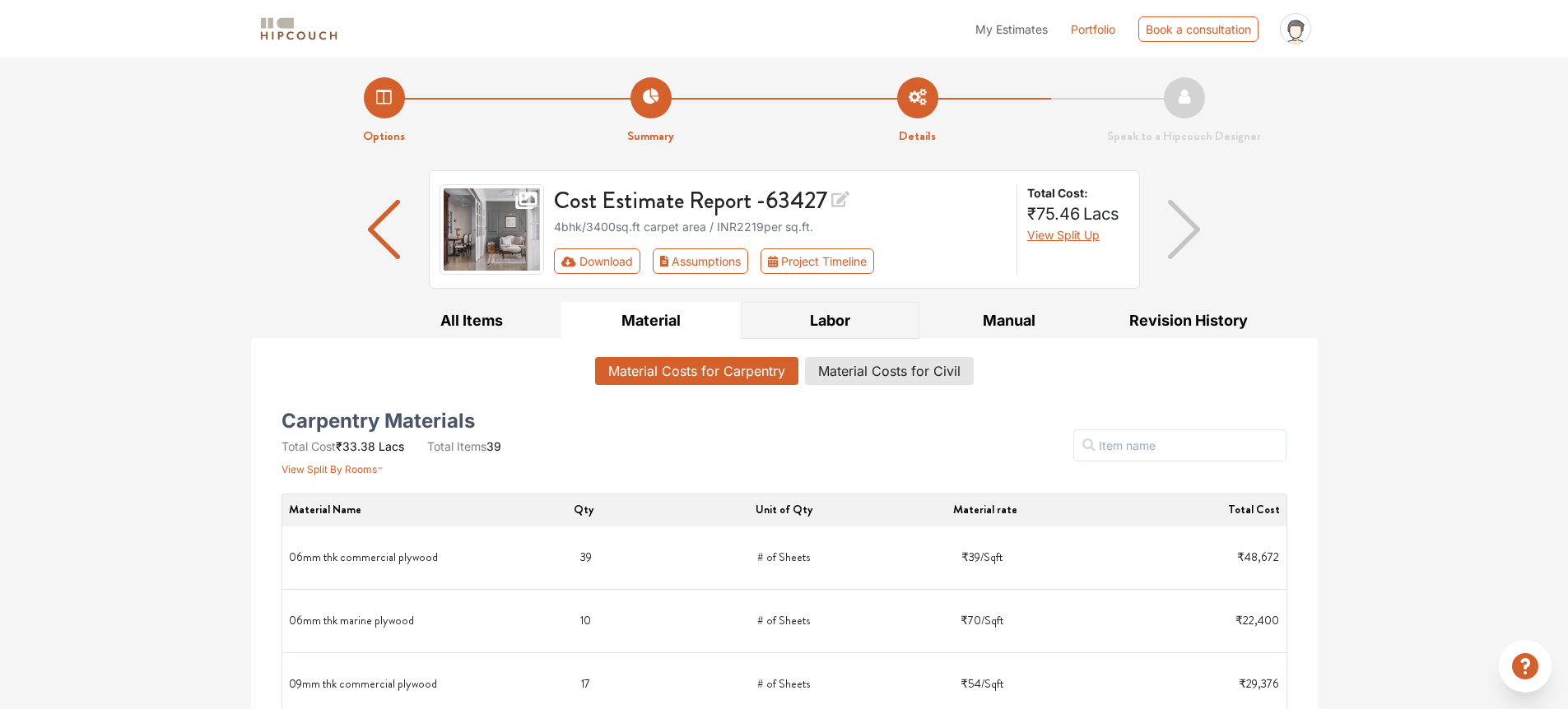
click at [851, 311] on button "Labor" at bounding box center [830, 320] width 179 height 37
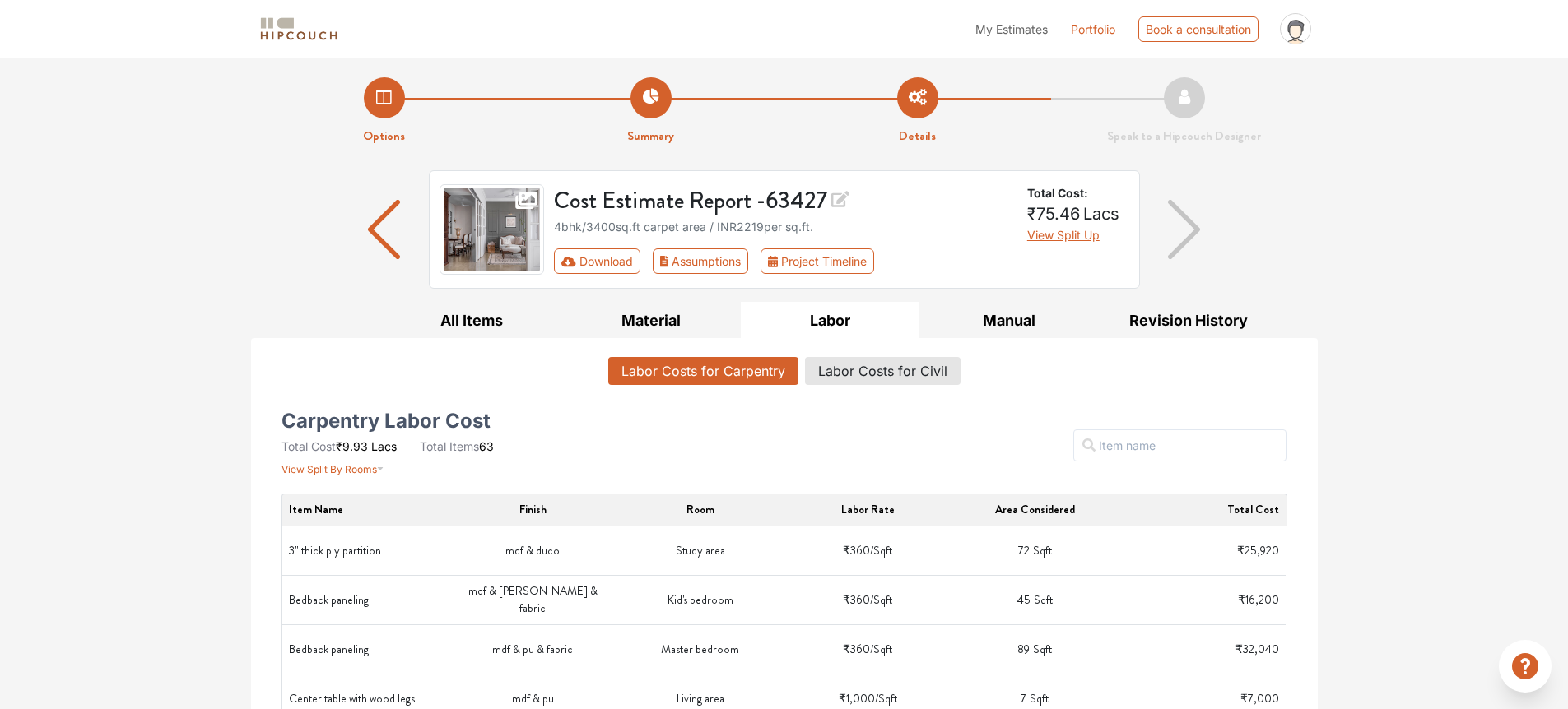
click at [1174, 250] on img "button" at bounding box center [1184, 229] width 32 height 59
click at [632, 257] on button "Download" at bounding box center [597, 262] width 86 height 26
click at [566, 256] on icon "First group" at bounding box center [568, 261] width 15 height 10
click at [722, 256] on button "Assumptions" at bounding box center [700, 262] width 96 height 26
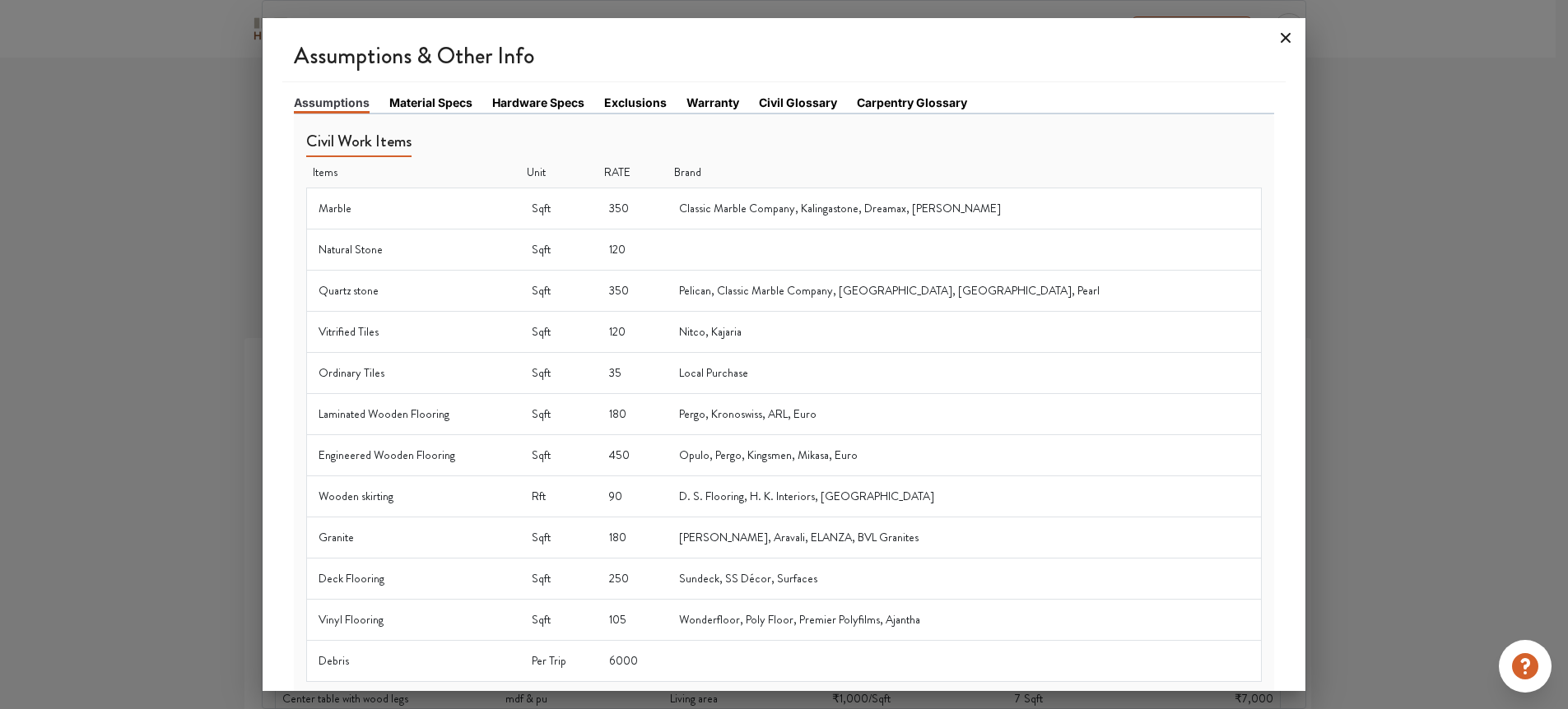
click at [1292, 31] on icon at bounding box center [1285, 38] width 27 height 27
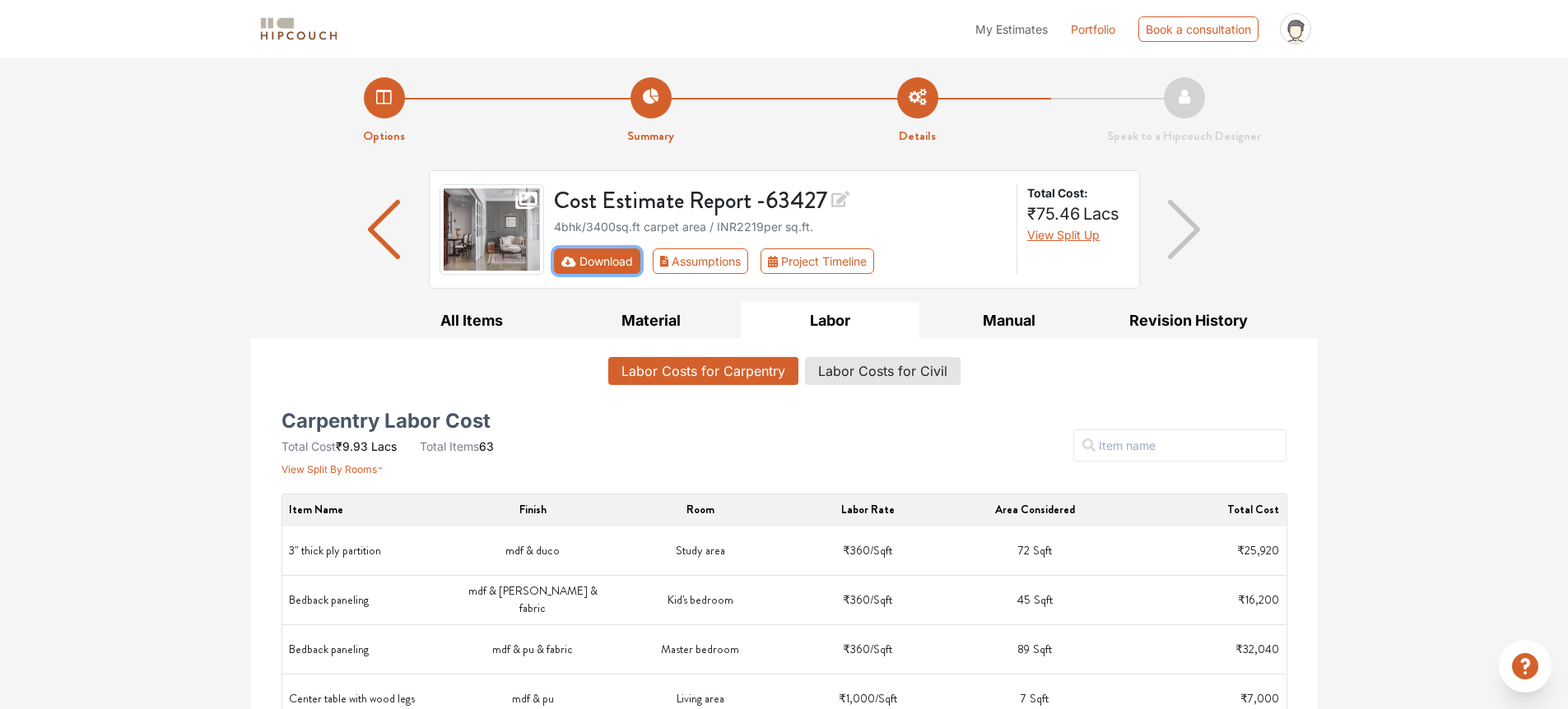
click at [591, 273] on button "Download" at bounding box center [597, 262] width 86 height 26
click at [591, 269] on button "Download" at bounding box center [597, 262] width 86 height 26
click at [591, 265] on button "Download" at bounding box center [597, 262] width 86 height 26
click at [591, 264] on button "Download" at bounding box center [597, 262] width 86 height 26
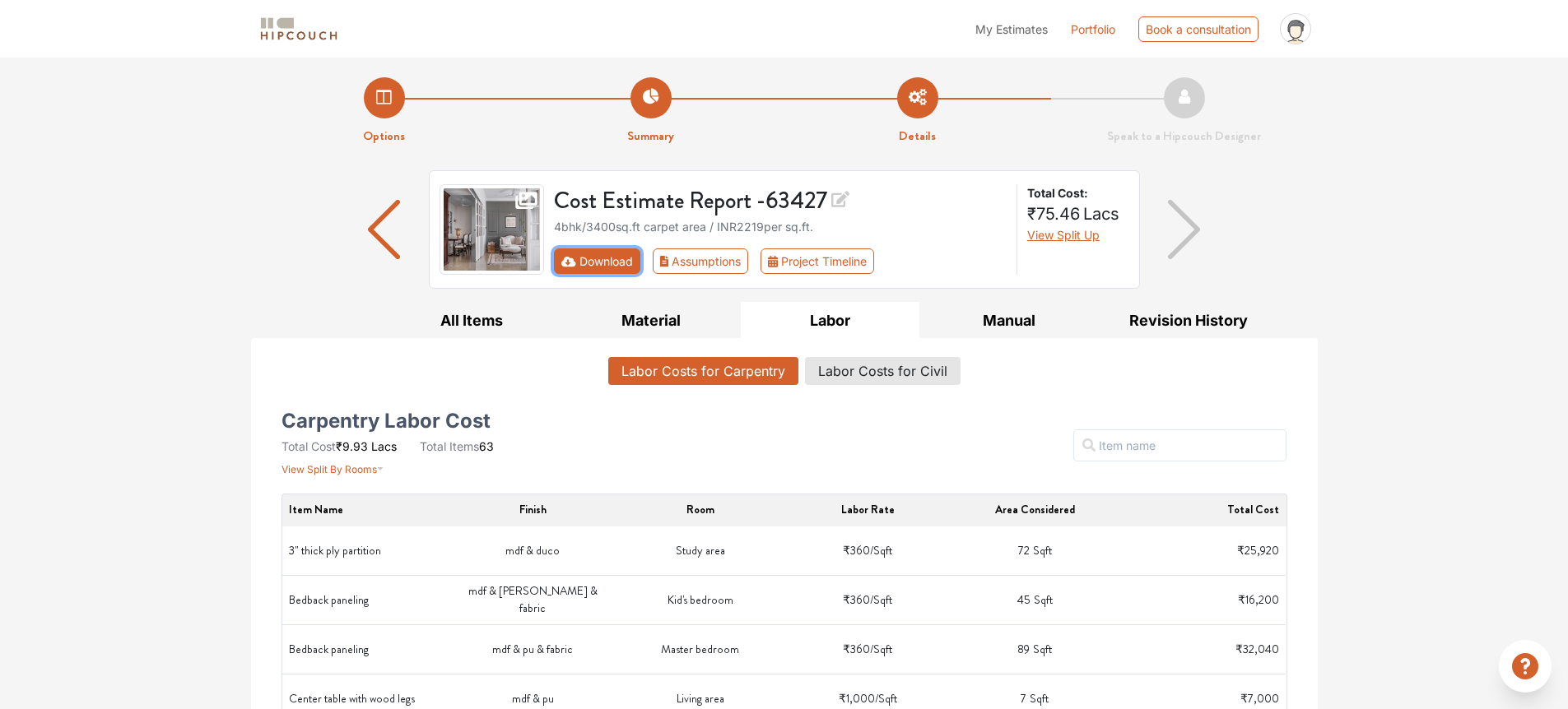
click at [591, 264] on button "Download" at bounding box center [597, 262] width 86 height 26
